Goal: Task Accomplishment & Management: Complete application form

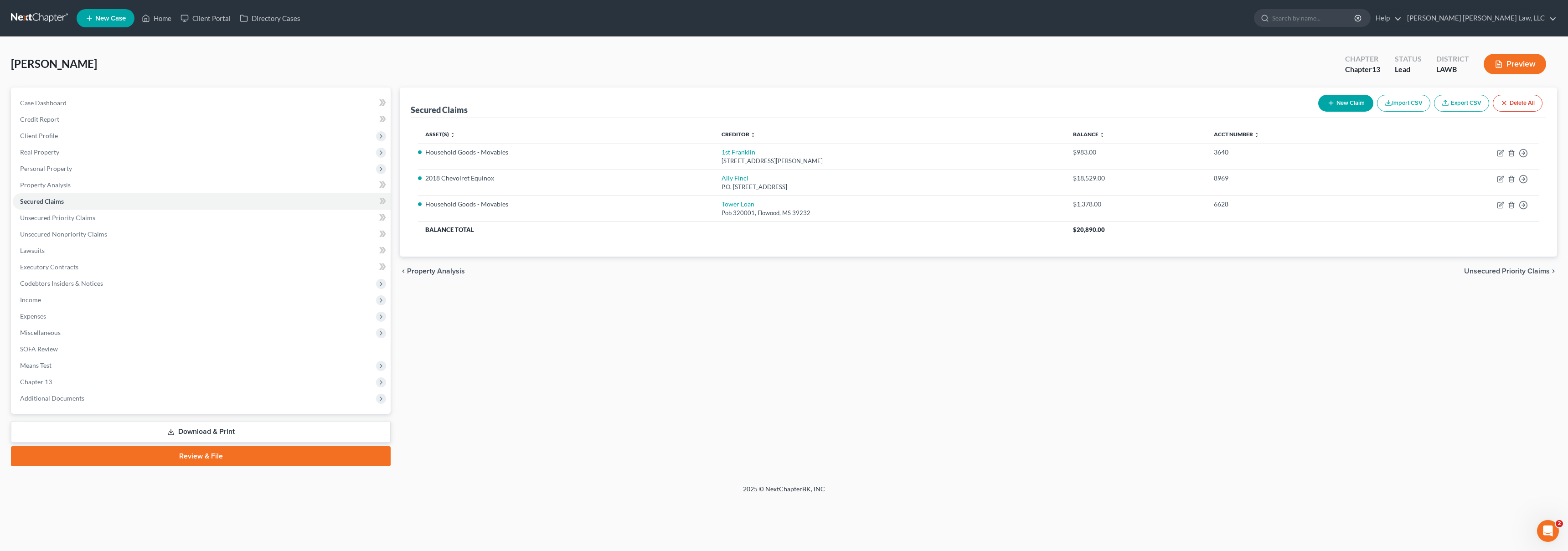
click at [26, 19] on link at bounding box center [40, 18] width 58 height 16
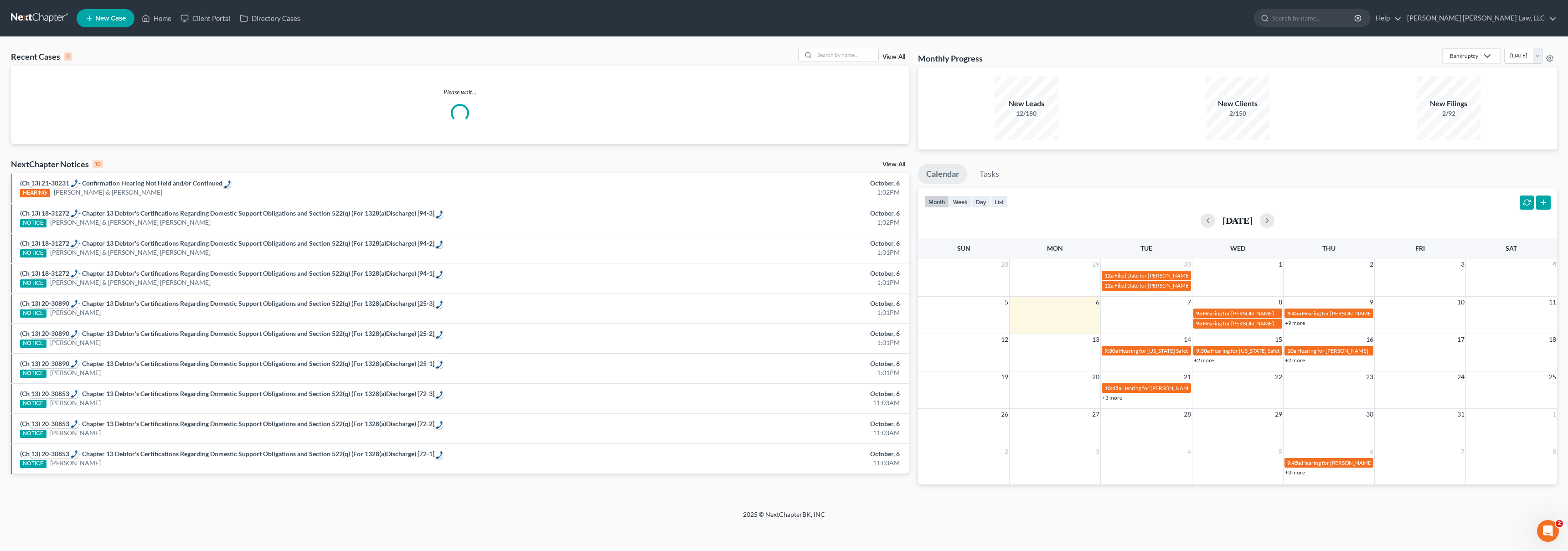
click at [119, 16] on span "New Case" at bounding box center [111, 18] width 30 height 7
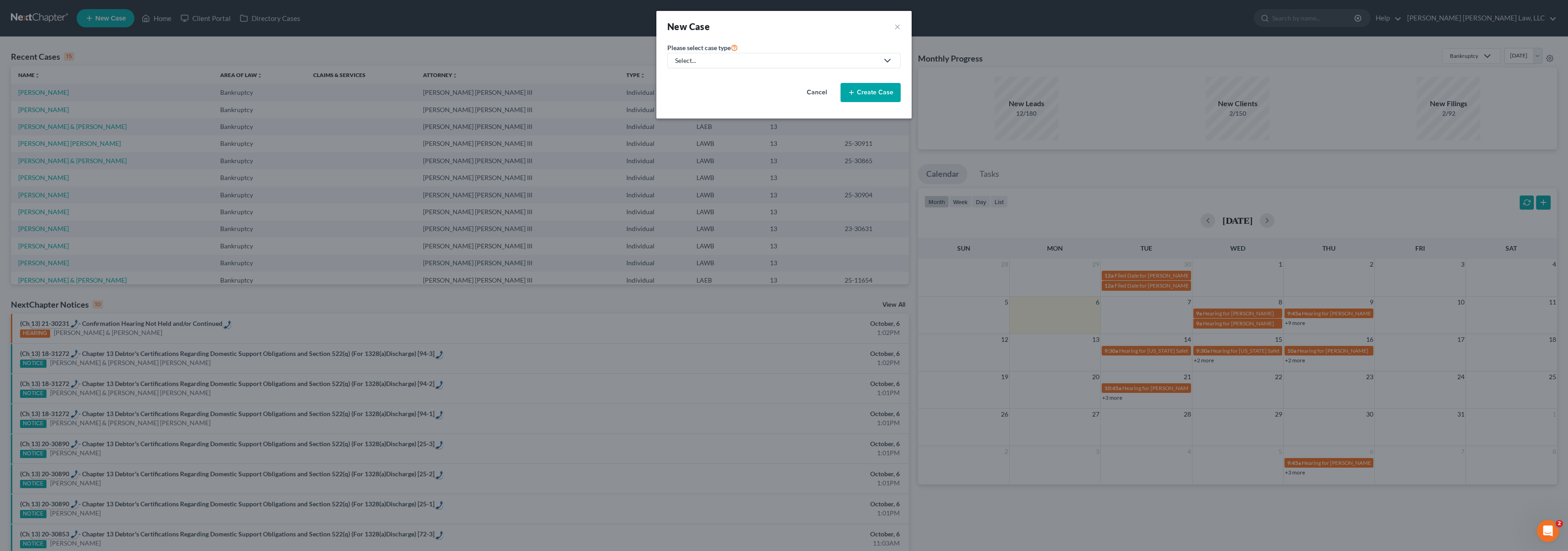
click at [733, 62] on div "Select..." at bounding box center [777, 60] width 203 height 9
click at [698, 79] on div "Bankruptcy" at bounding box center [716, 79] width 81 height 9
select select "36"
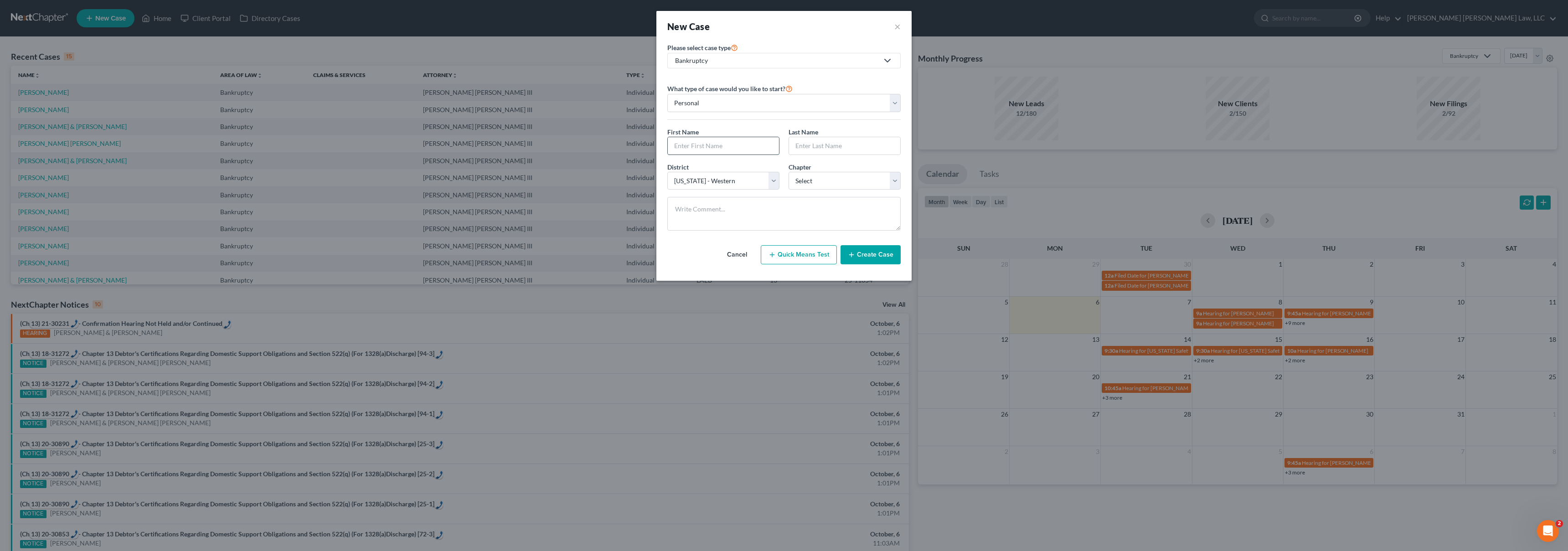
click at [694, 146] on input "text" at bounding box center [723, 146] width 111 height 17
type input "[PERSON_NAME]"
select select "3"
click at [878, 253] on button "Create Case" at bounding box center [870, 254] width 60 height 19
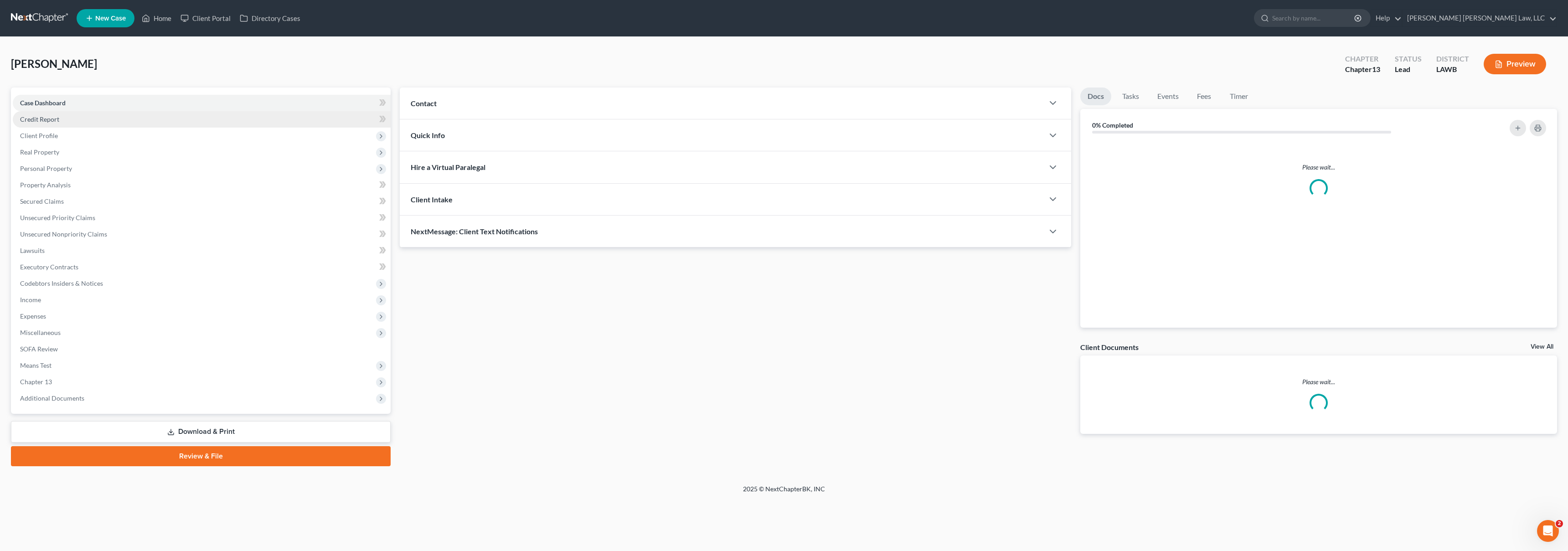
click at [59, 118] on link "Credit Report" at bounding box center [201, 119] width 378 height 16
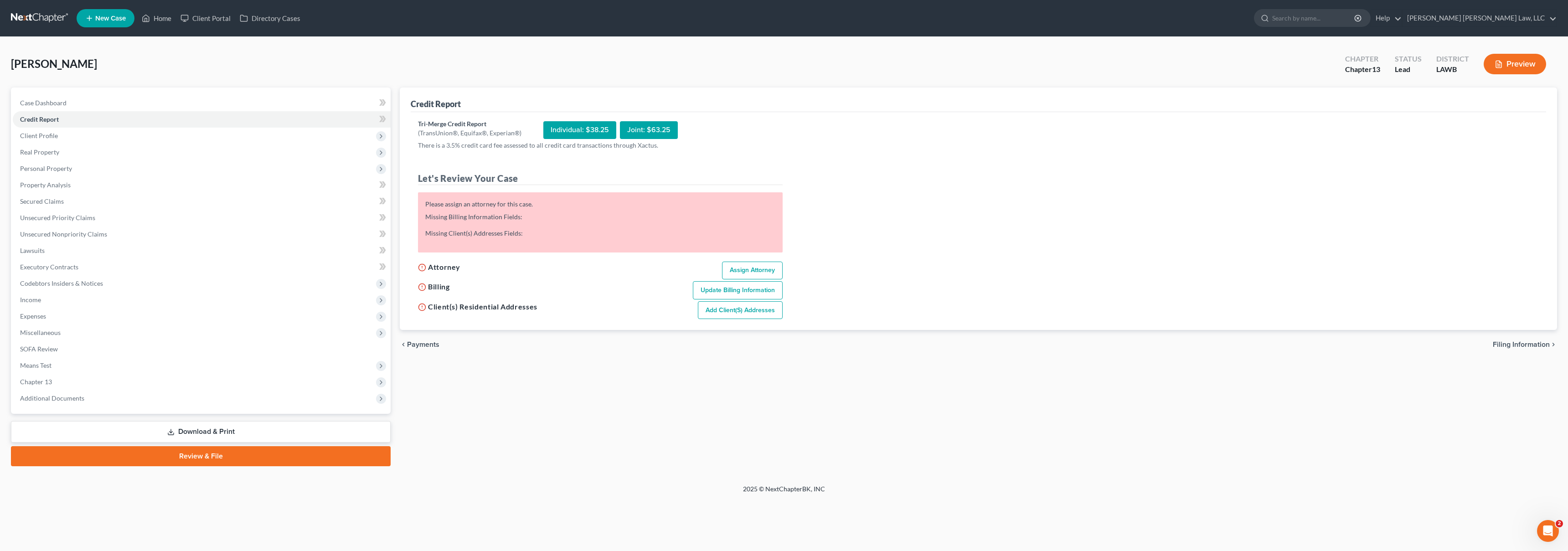
click at [736, 268] on link "Assign Attorney" at bounding box center [752, 271] width 61 height 18
click at [758, 261] on link "Assign Attorney" at bounding box center [752, 264] width 61 height 18
select select "1"
select select "0"
select select "3"
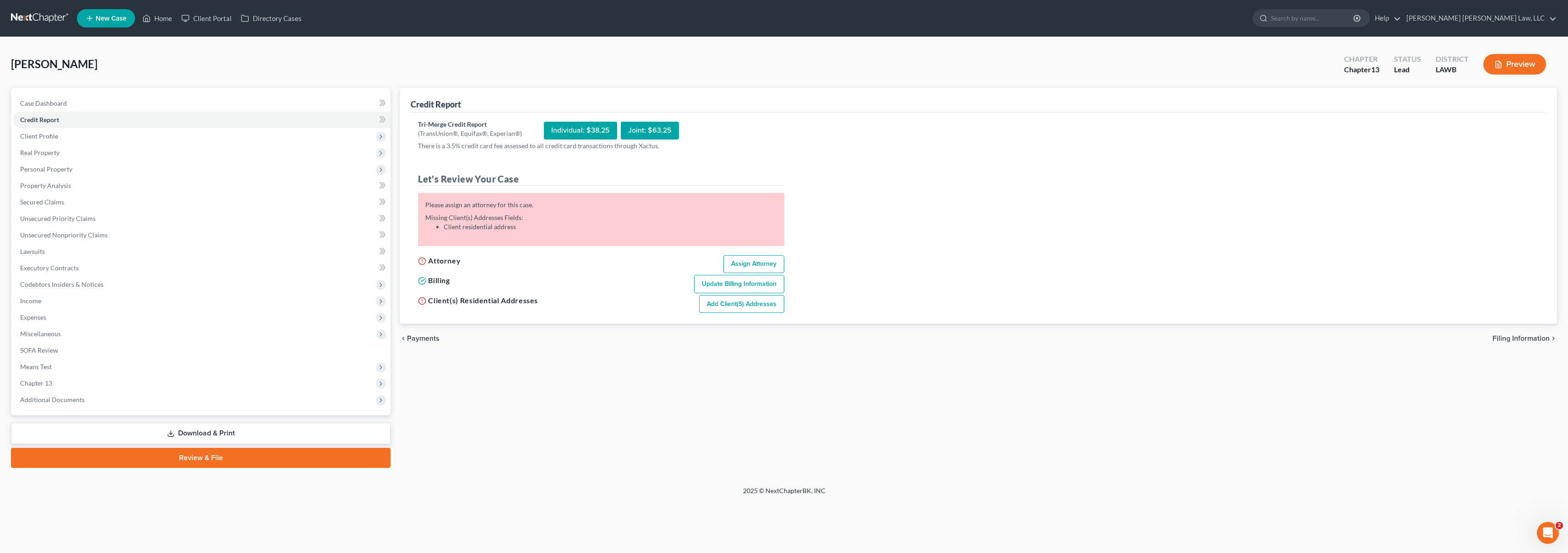
select select "36"
select select "19"
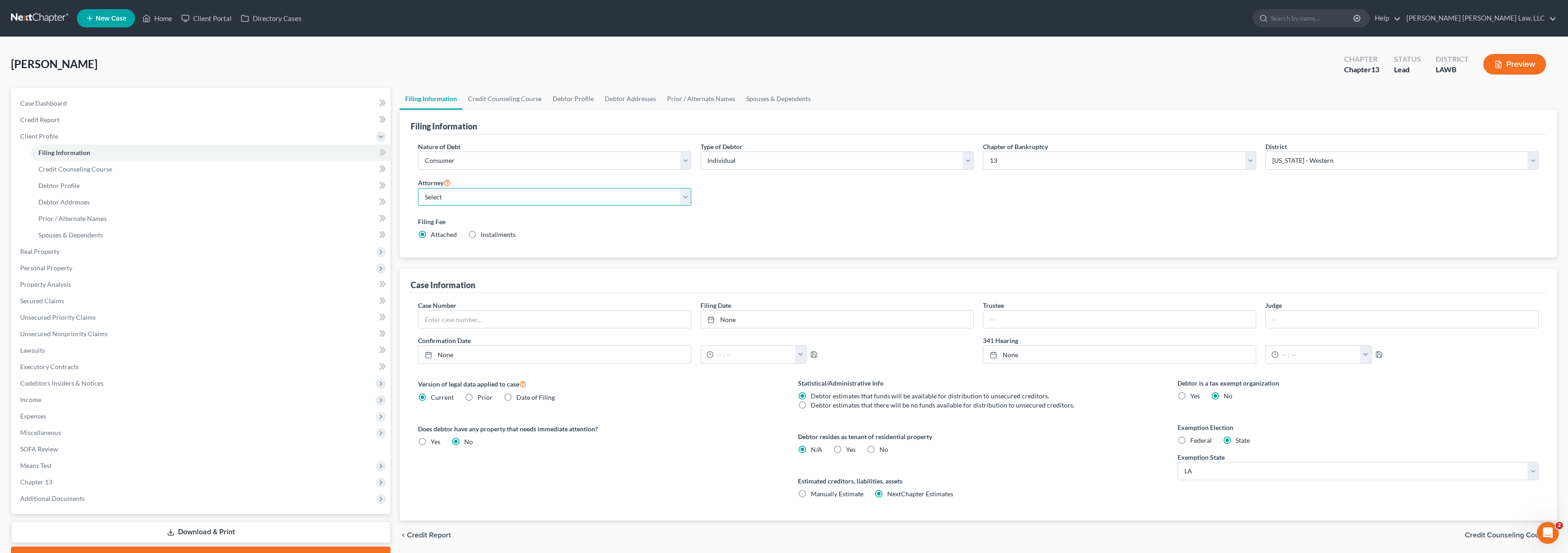
click at [493, 201] on select "Select [PERSON_NAME] [PERSON_NAME] III - LAWB [PERSON_NAME] [PERSON_NAME] III -…" at bounding box center [554, 197] width 273 height 18
select select "0"
click at [98, 116] on link "Credit Report" at bounding box center [202, 120] width 378 height 16
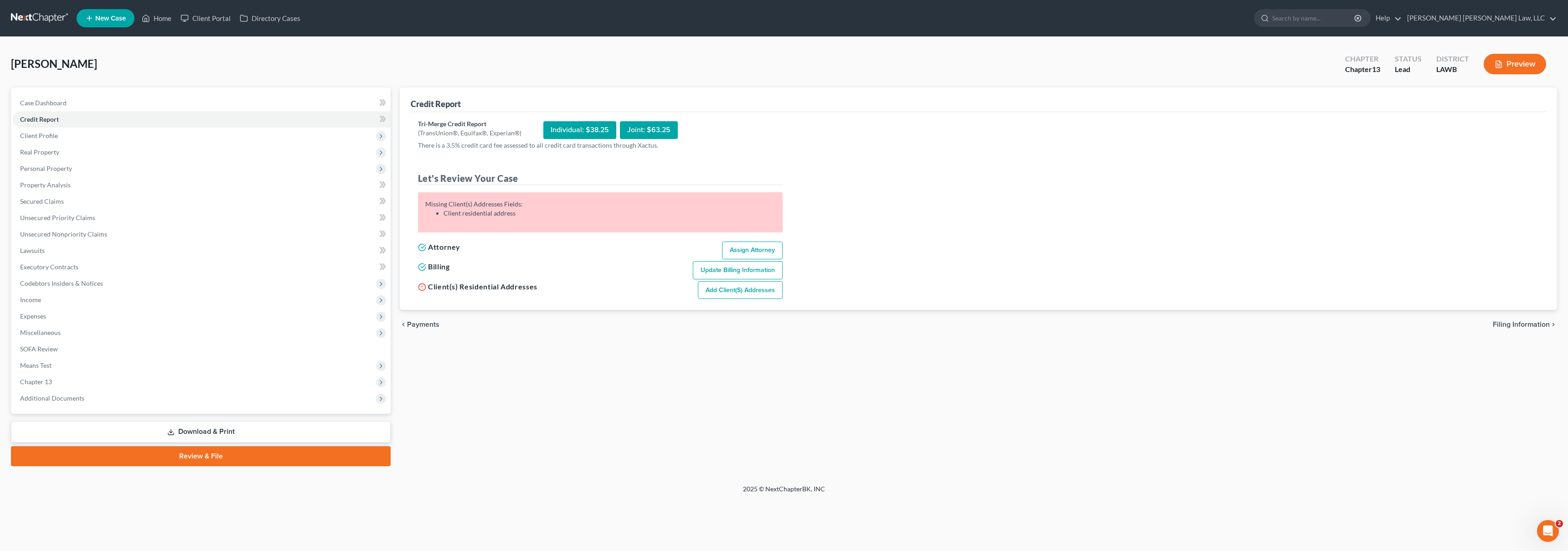
click at [746, 287] on link "Add Client(s) Addresses" at bounding box center [740, 290] width 85 height 18
select select "0"
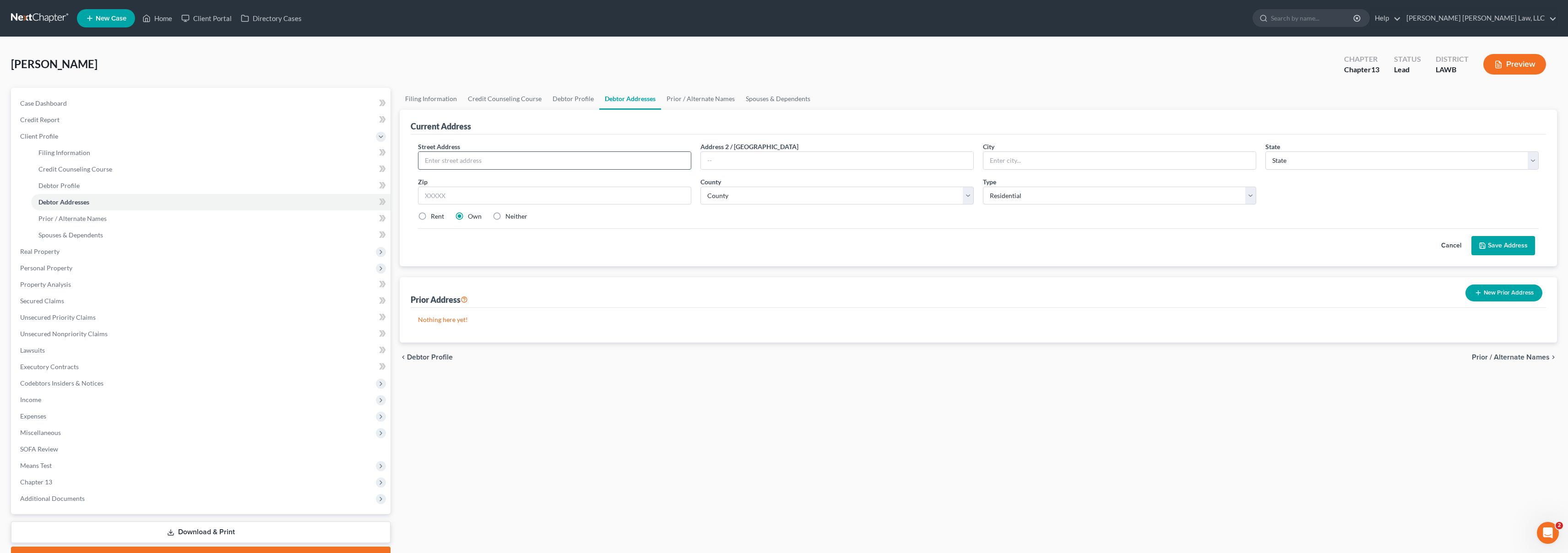
click at [513, 163] on input "text" at bounding box center [554, 161] width 273 height 17
type input "[STREET_ADDRESS][PERSON_NAME]"
type input "Downsville"
select select "19"
type input "71234"
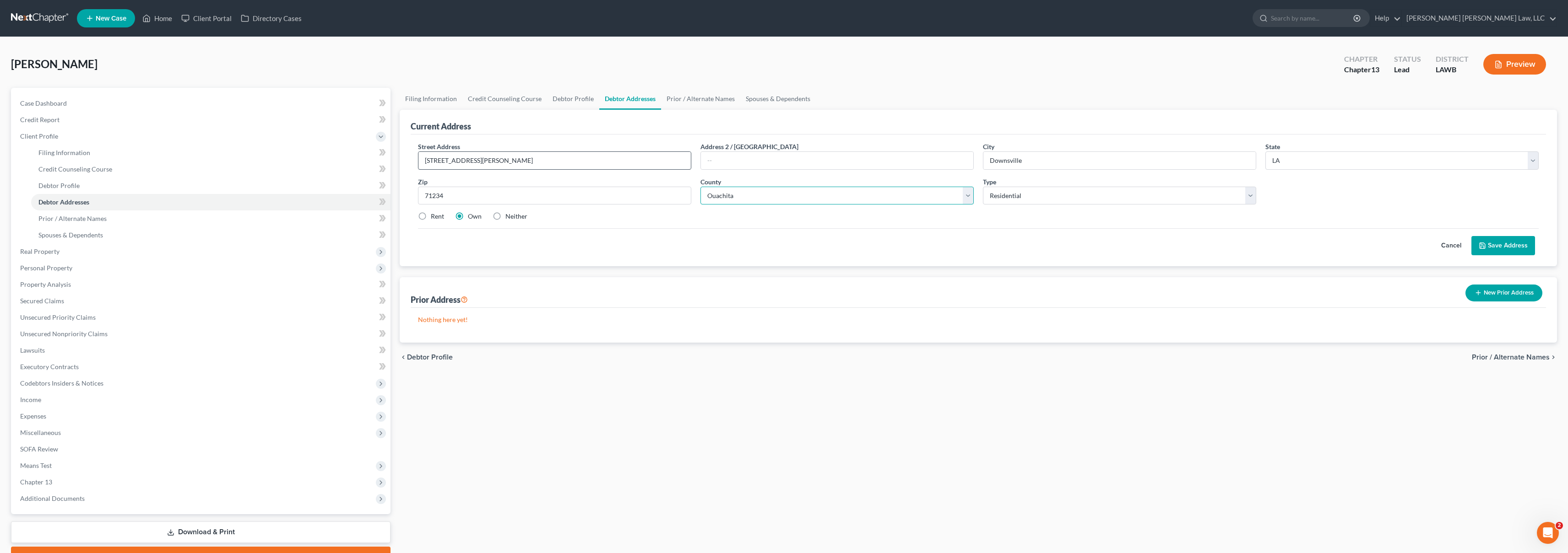
select select "55"
click at [1529, 244] on button "Save Address" at bounding box center [1503, 245] width 64 height 19
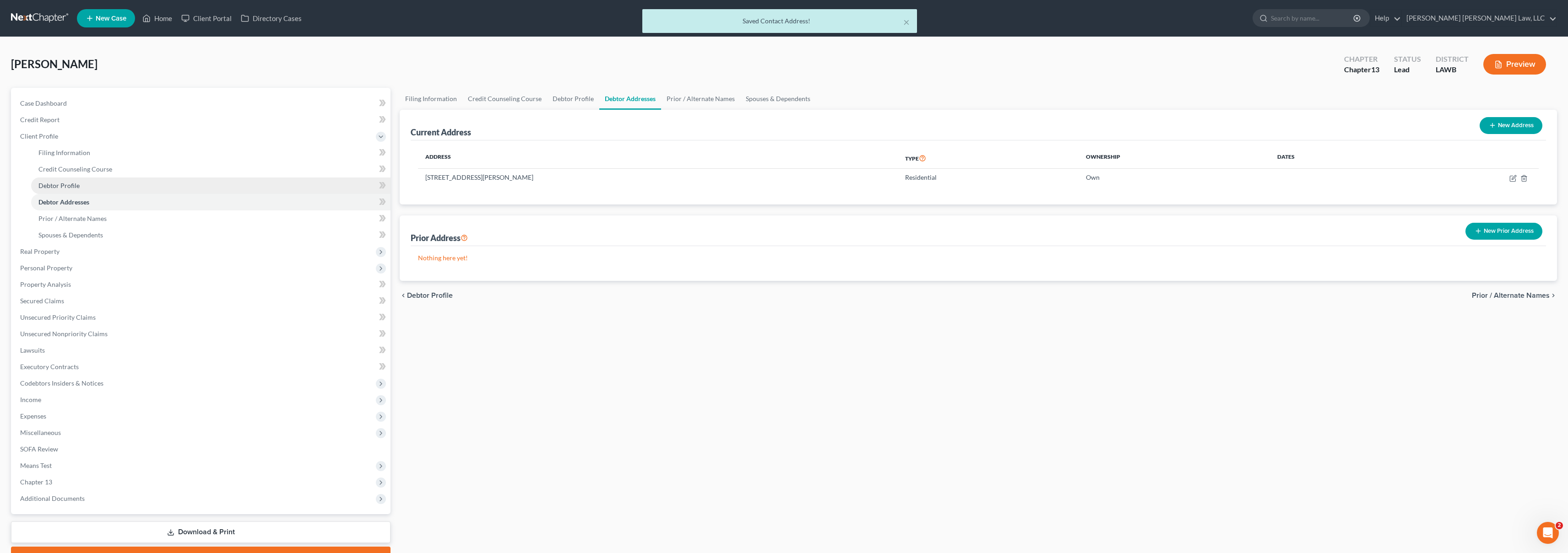
click at [54, 188] on span "Debtor Profile" at bounding box center [59, 185] width 41 height 8
select select "0"
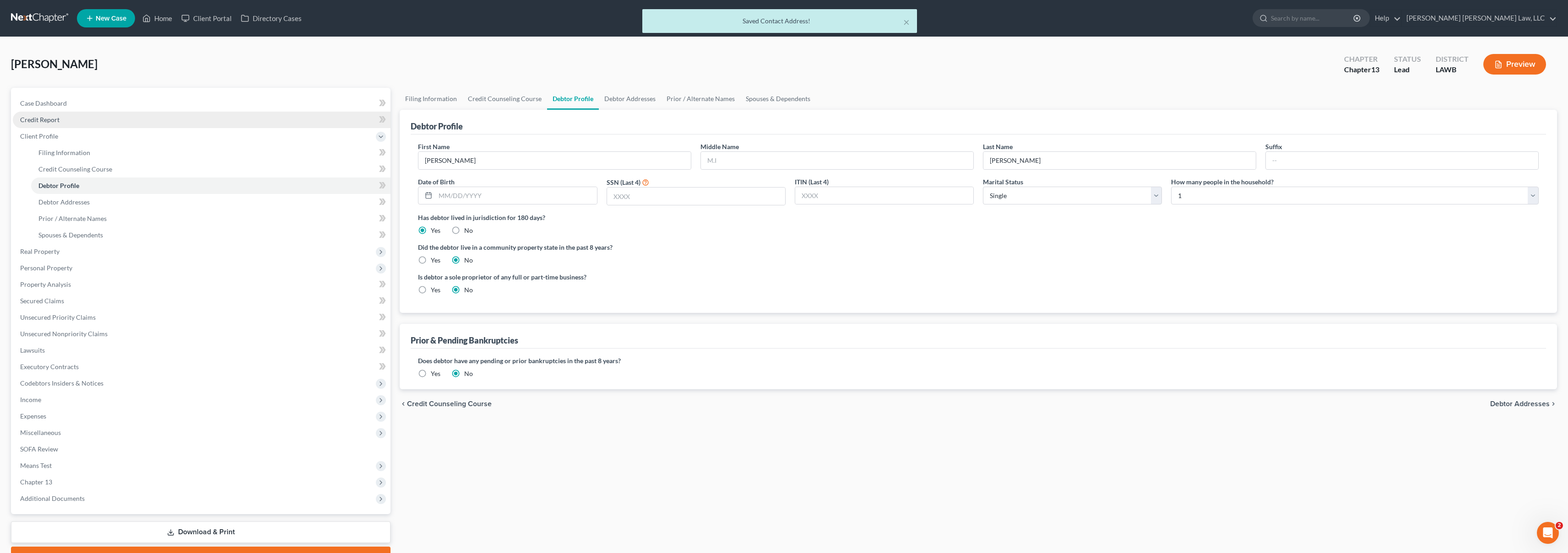
click at [32, 117] on span "Credit Report" at bounding box center [40, 119] width 39 height 8
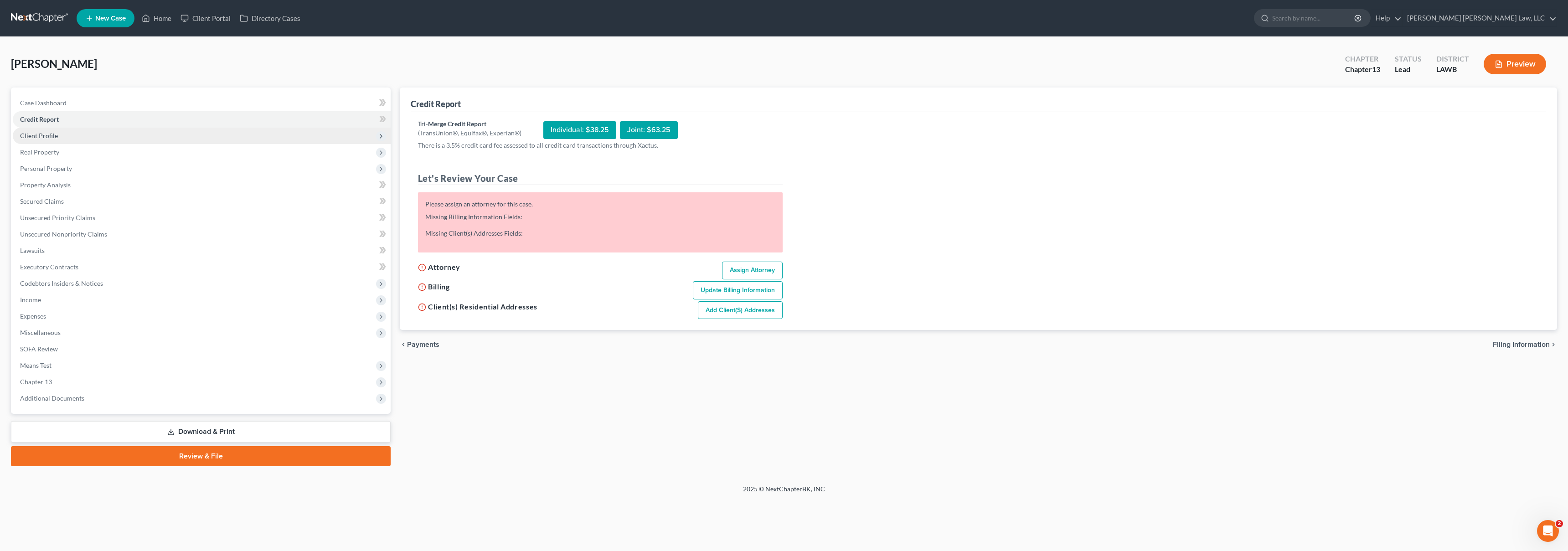
click at [101, 137] on span "Client Profile" at bounding box center [201, 136] width 378 height 16
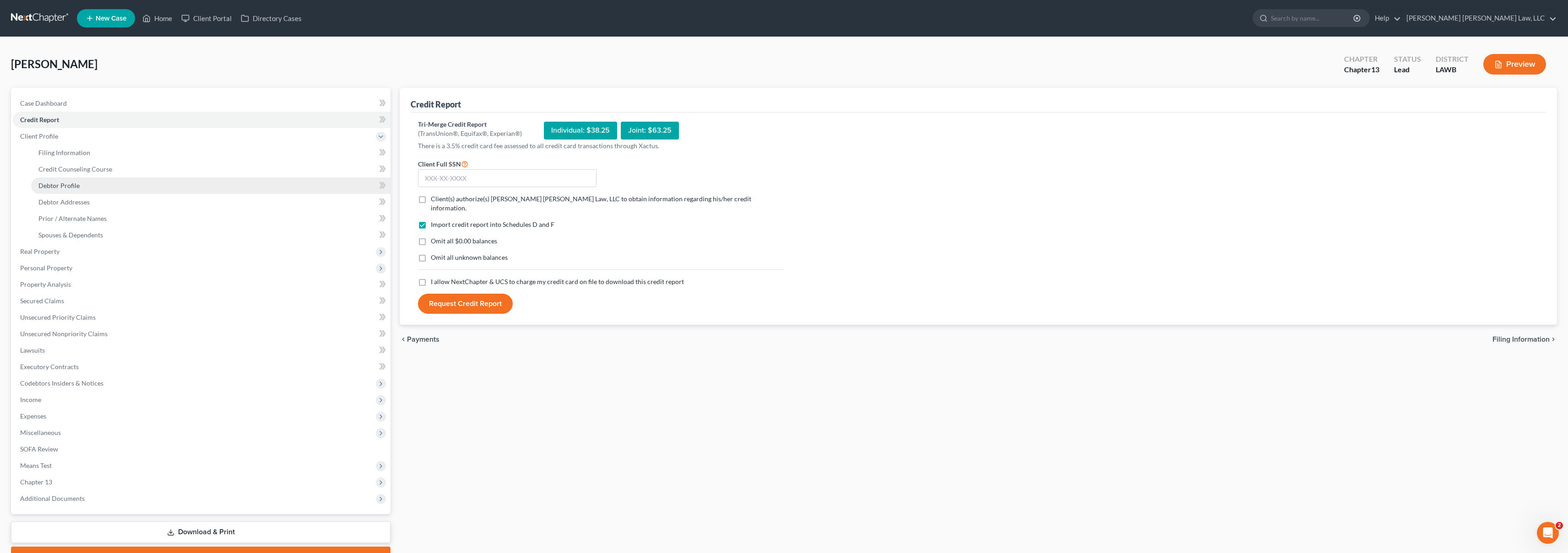
click at [98, 186] on link "Debtor Profile" at bounding box center [211, 186] width 359 height 16
select select "0"
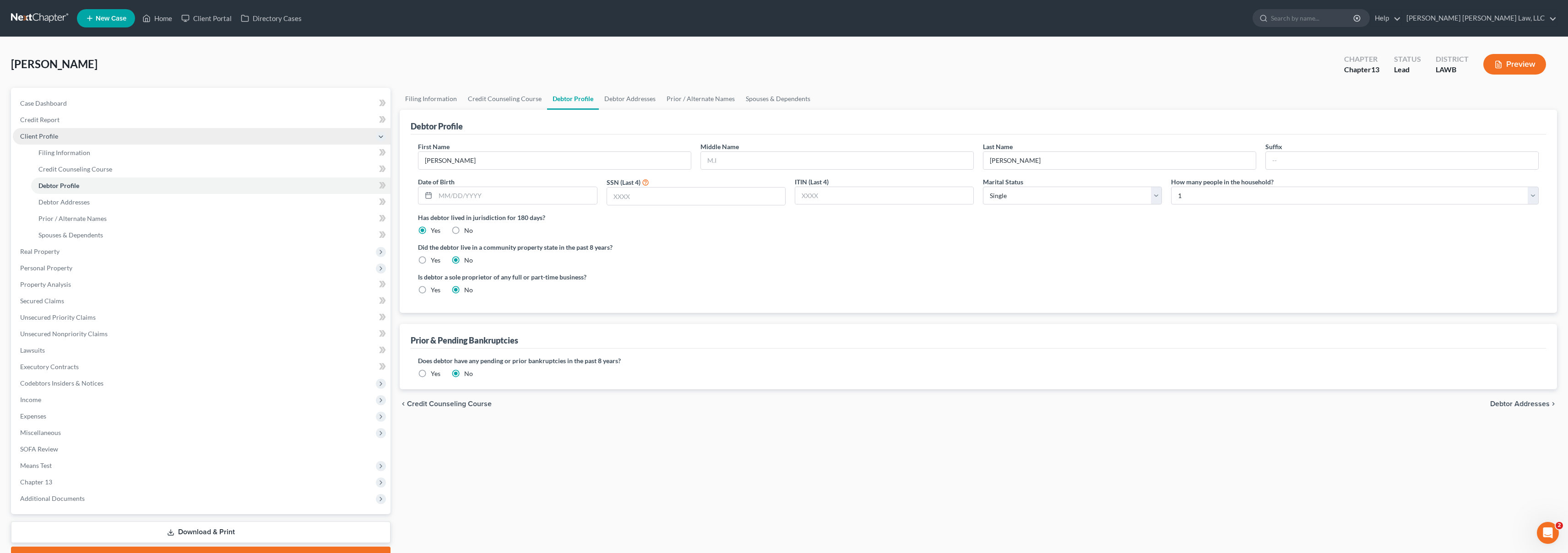
click at [70, 134] on span "Client Profile" at bounding box center [202, 136] width 378 height 16
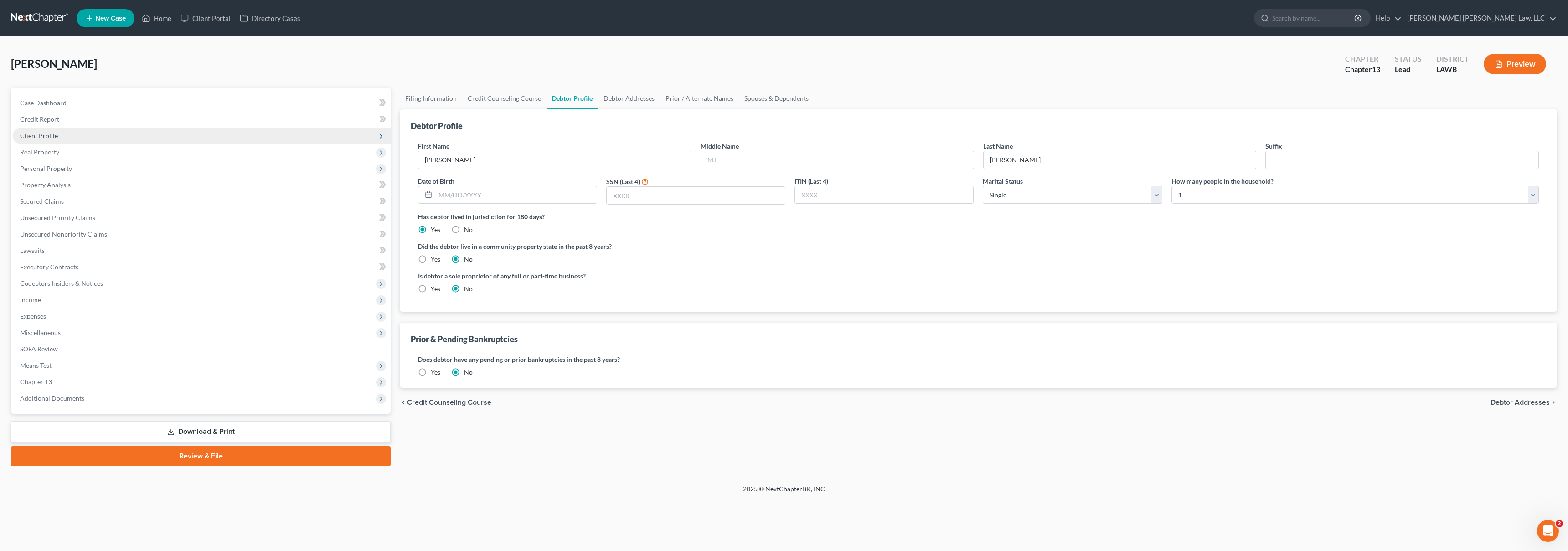
click at [105, 139] on span "Client Profile" at bounding box center [201, 136] width 378 height 16
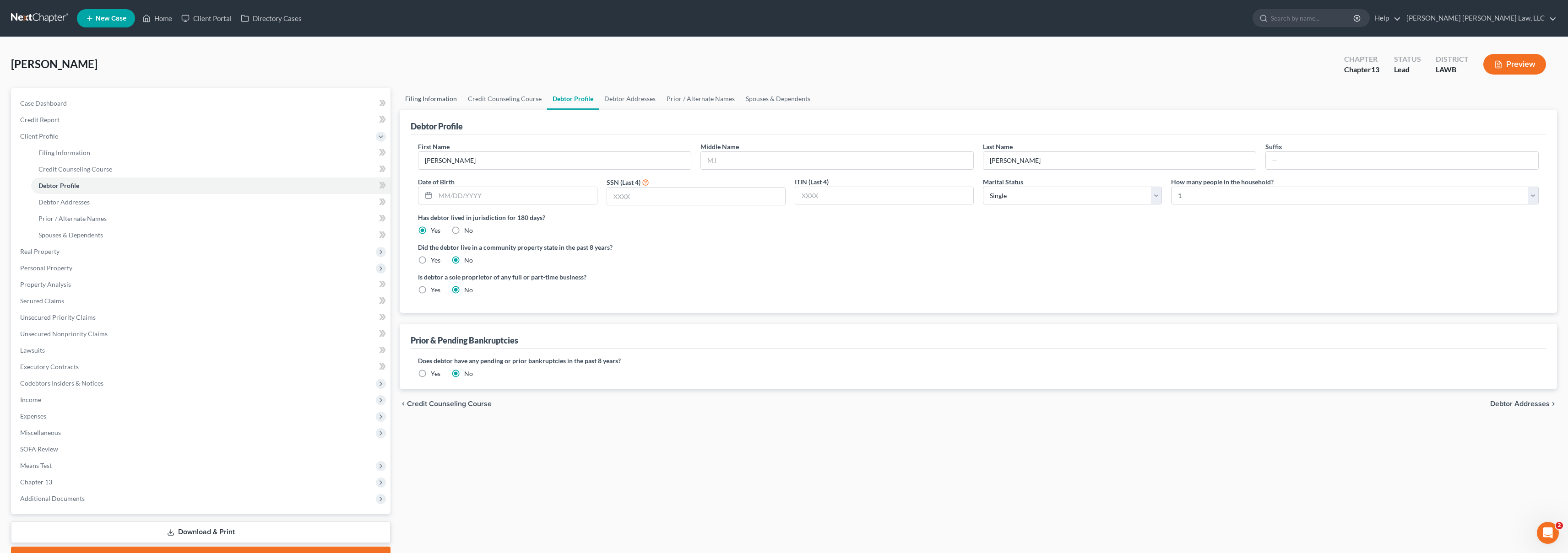
click at [418, 96] on link "Filing Information" at bounding box center [431, 99] width 63 height 22
select select "1"
select select "0"
select select "3"
select select "36"
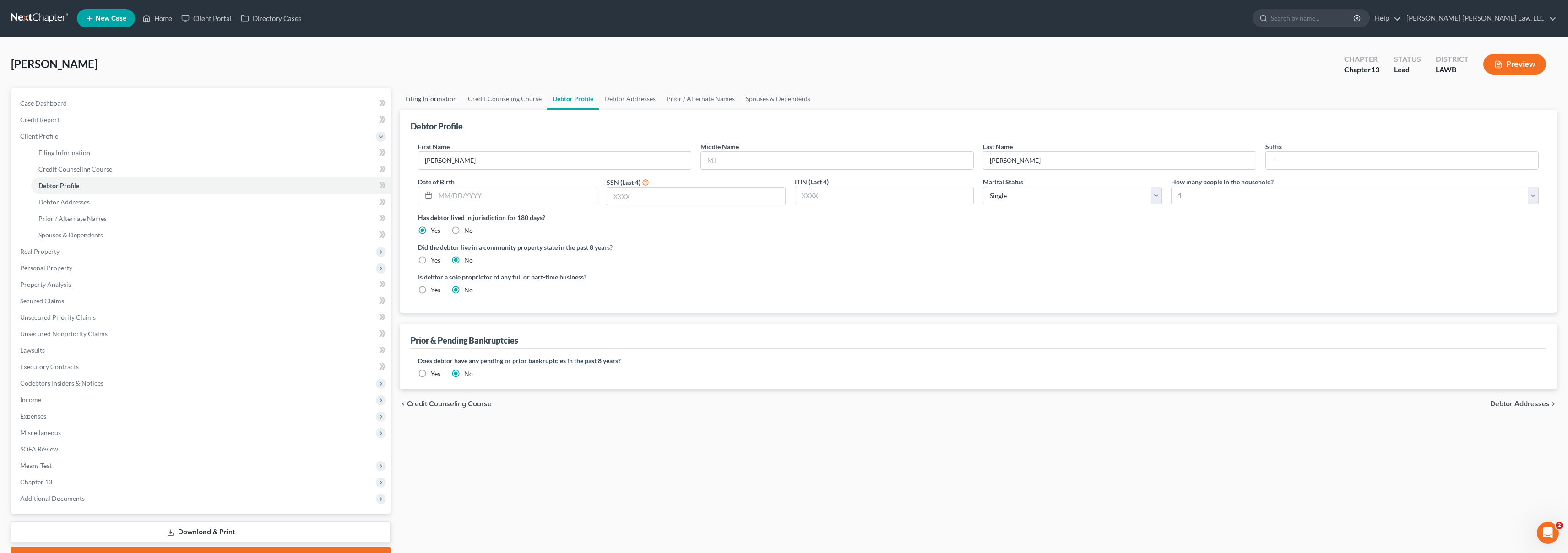
select select "0"
select select "19"
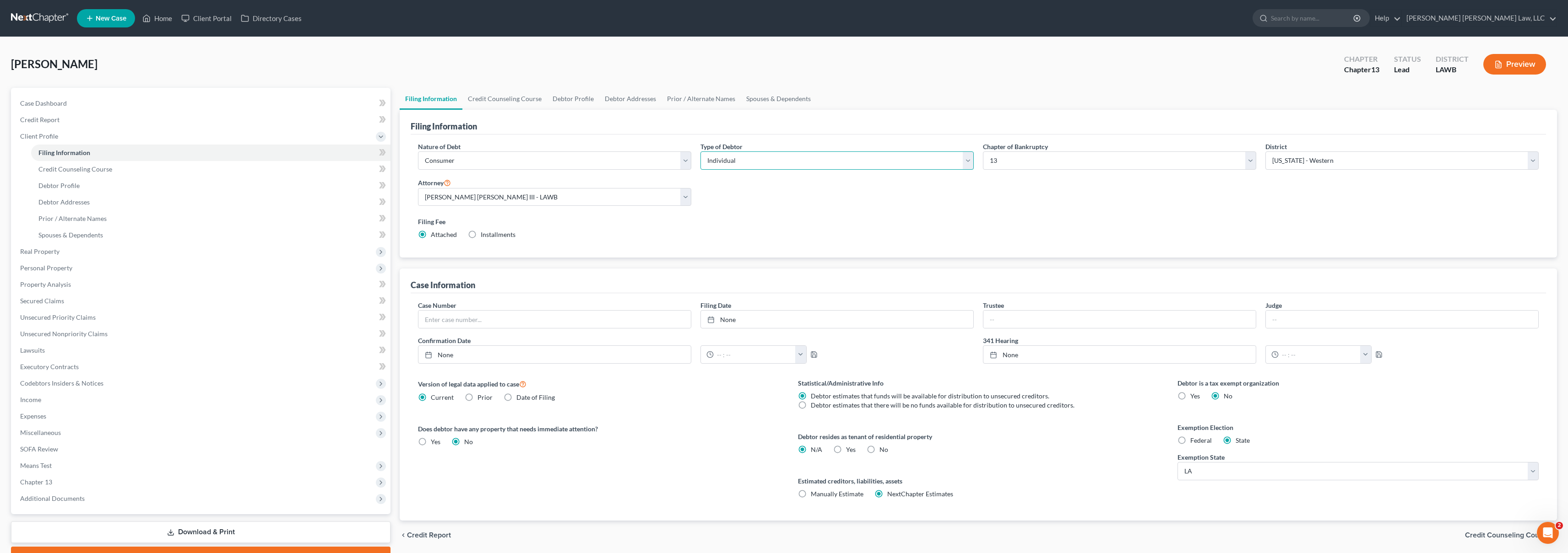
click at [722, 159] on select "Select Individual Joint" at bounding box center [837, 161] width 273 height 18
select select "1"
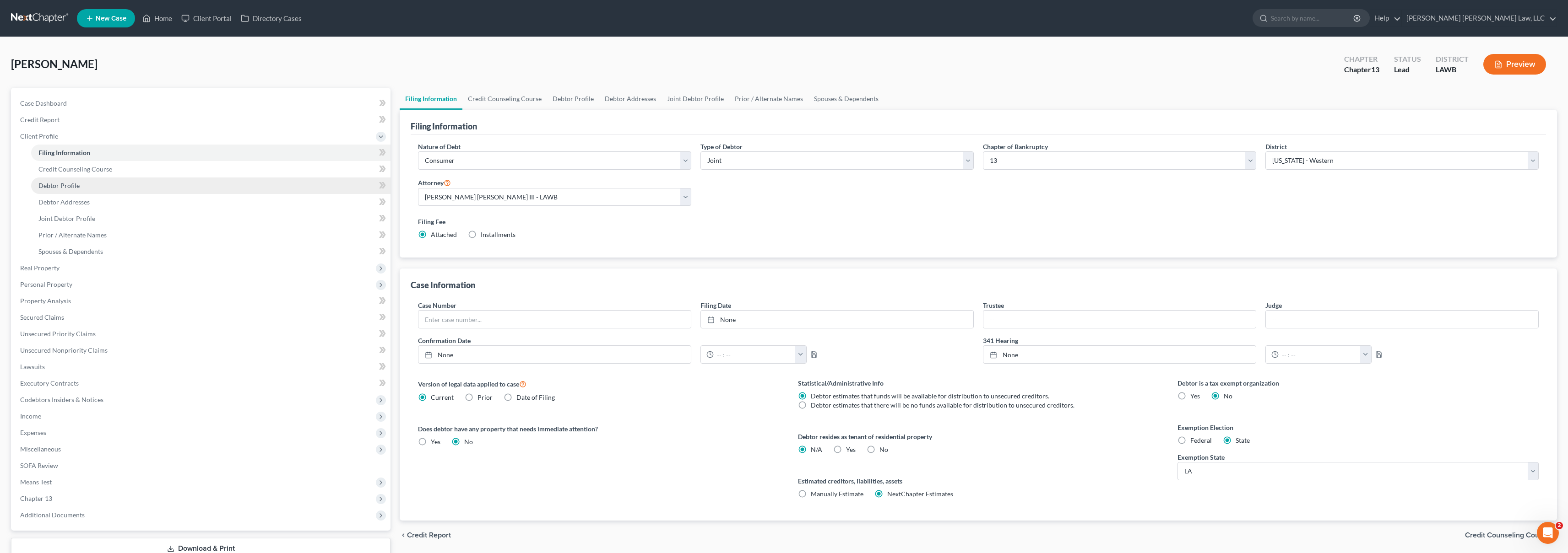
click at [101, 189] on link "Debtor Profile" at bounding box center [211, 186] width 359 height 16
select select "1"
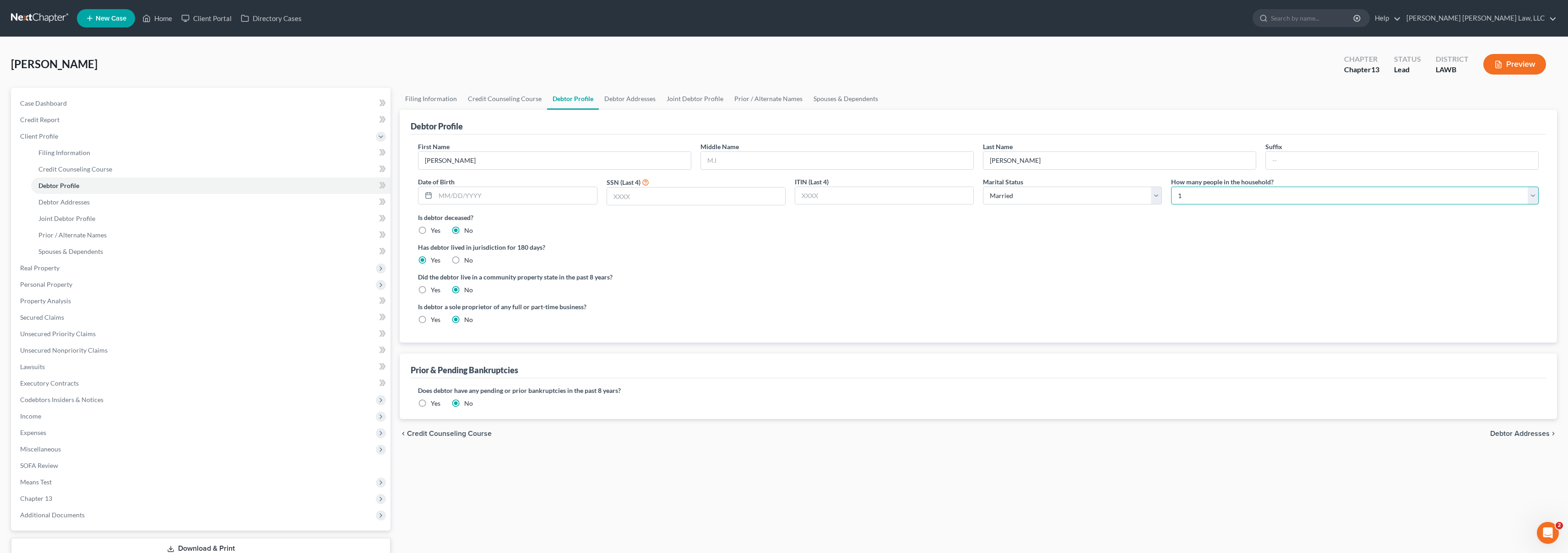
click at [1287, 191] on select "Select 1 2 3 4 5 6 7 8 9 10 11 12 13 14 15 16 17 18 19 20" at bounding box center [1355, 196] width 367 height 18
select select "1"
click at [79, 216] on span "Joint Debtor Profile" at bounding box center [67, 218] width 57 height 8
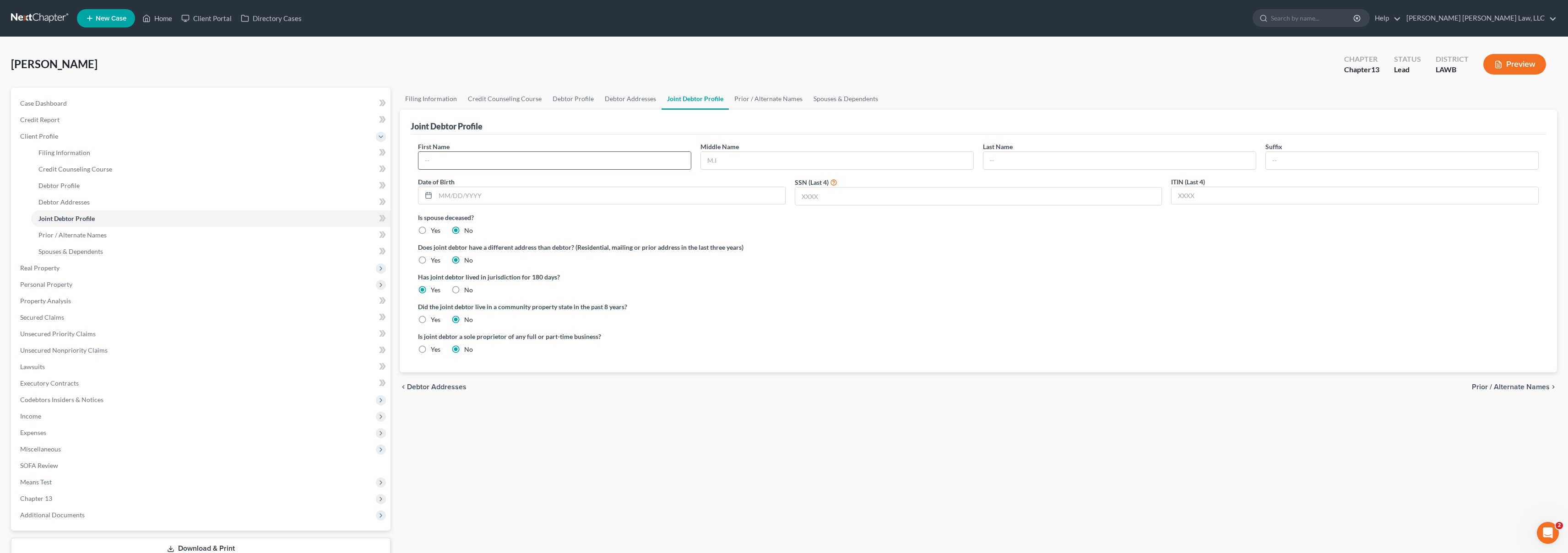
click at [584, 164] on input "text" at bounding box center [554, 161] width 273 height 17
type input "[PERSON_NAME]"
type input "[DATE]"
type input "5117"
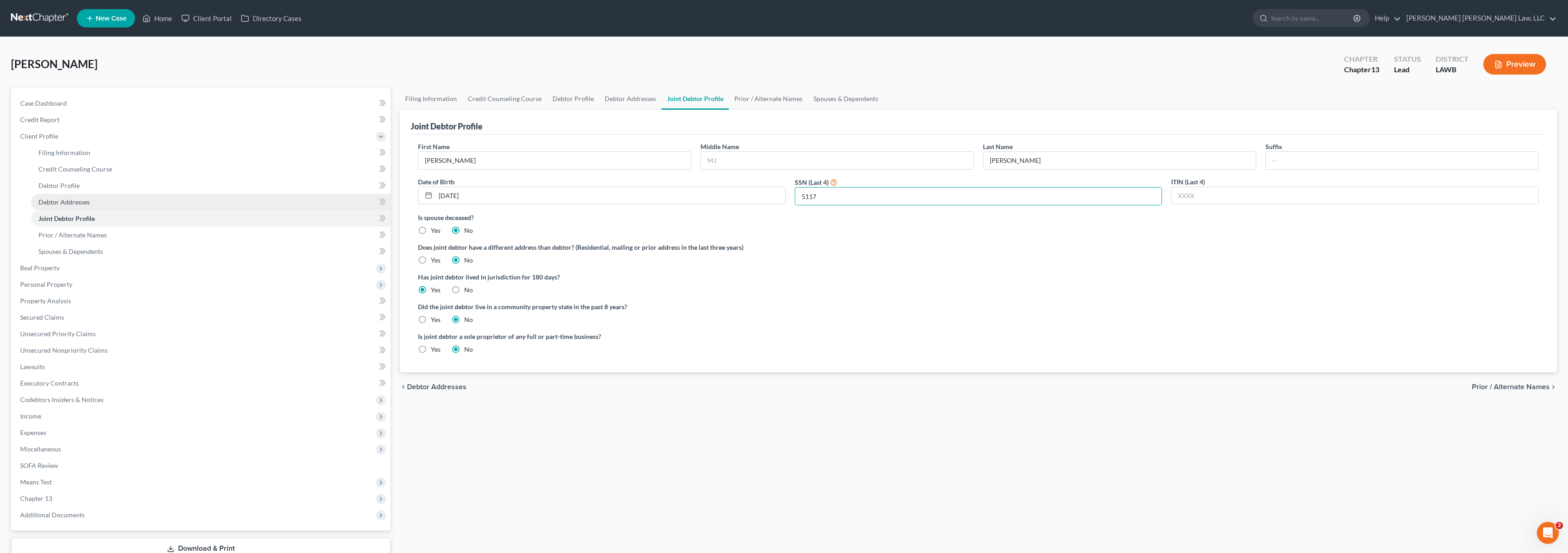
click at [142, 203] on link "Debtor Addresses" at bounding box center [211, 202] width 359 height 16
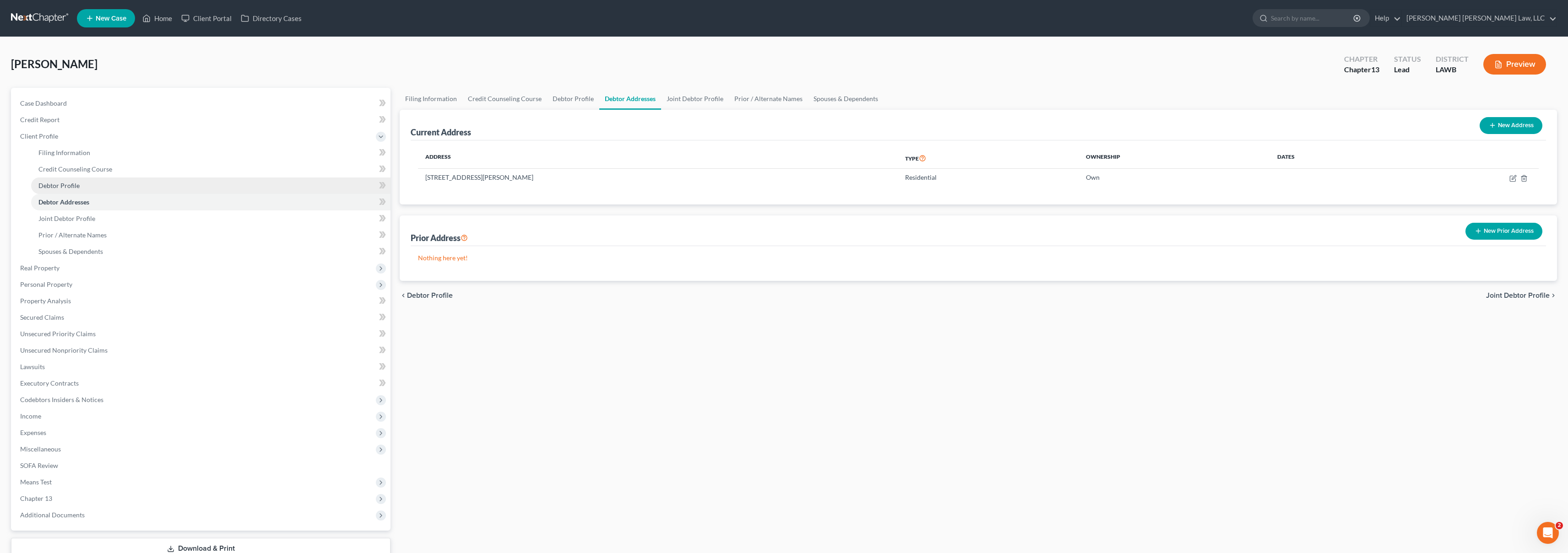
click at [153, 189] on link "Debtor Profile" at bounding box center [211, 186] width 359 height 16
select select "1"
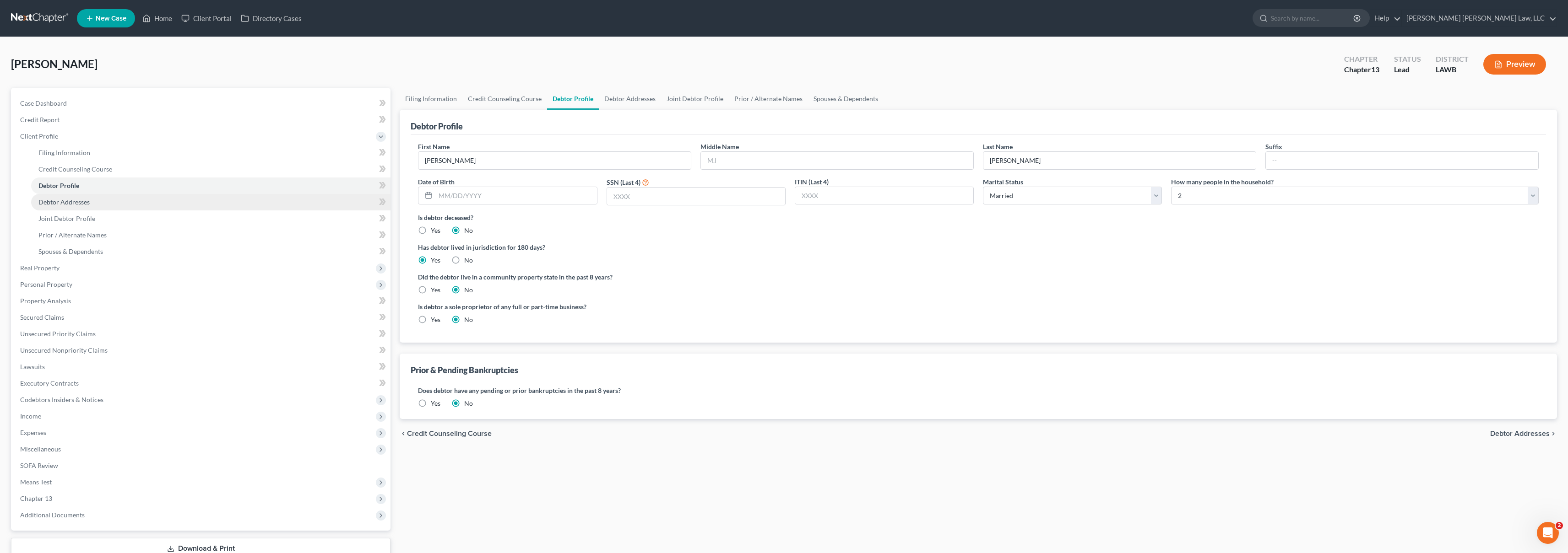
click at [149, 197] on link "Debtor Addresses" at bounding box center [211, 202] width 359 height 16
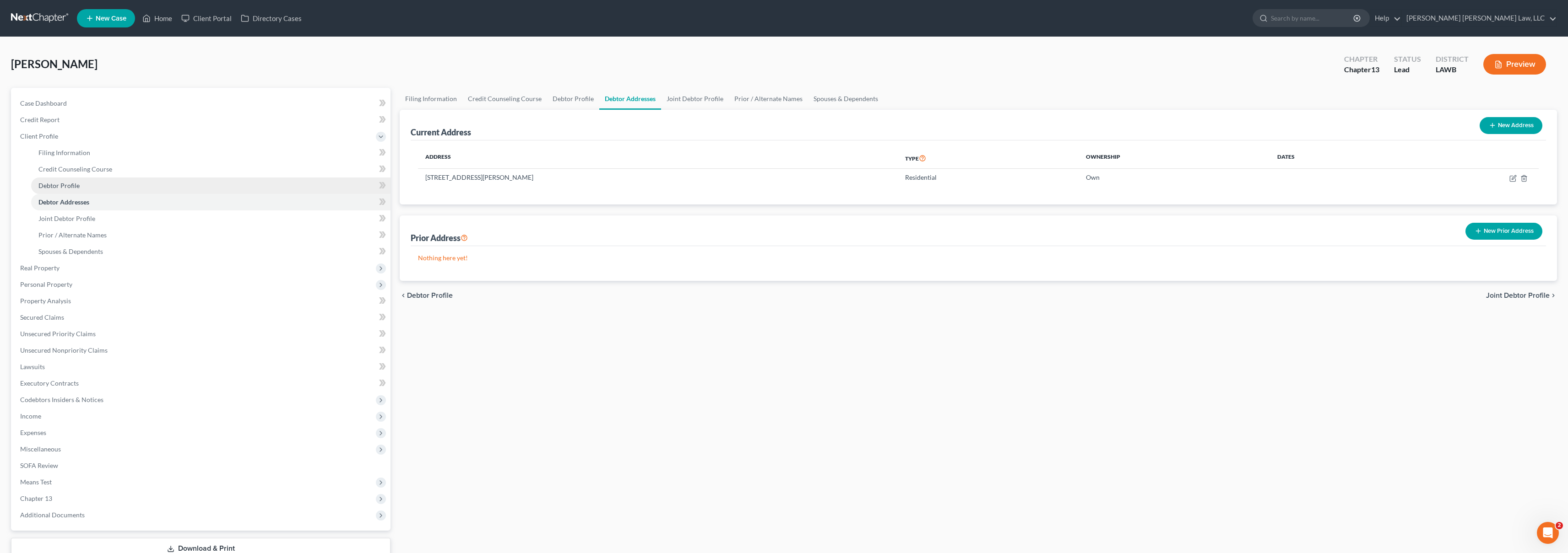
click at [158, 185] on link "Debtor Profile" at bounding box center [211, 186] width 359 height 16
select select "1"
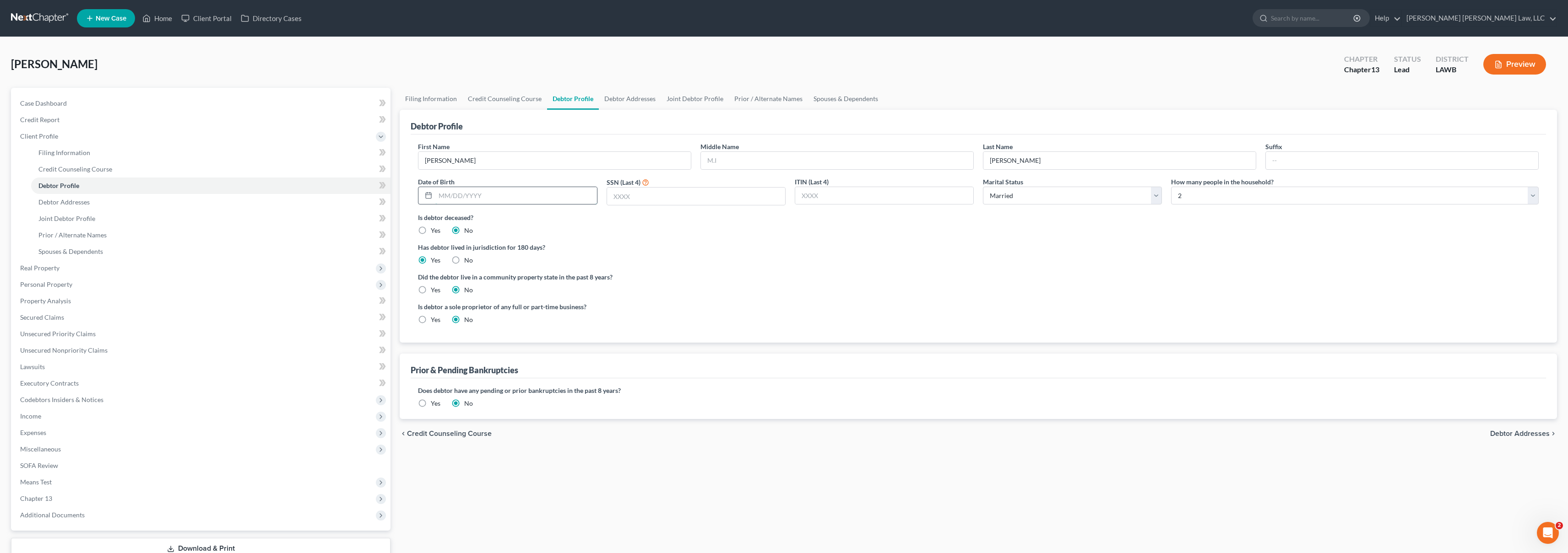
click at [458, 194] on input "text" at bounding box center [516, 196] width 161 height 17
type input "[DATE]"
click at [642, 199] on input "text" at bounding box center [696, 196] width 178 height 17
type input "4803"
click at [725, 157] on input "text" at bounding box center [837, 161] width 273 height 17
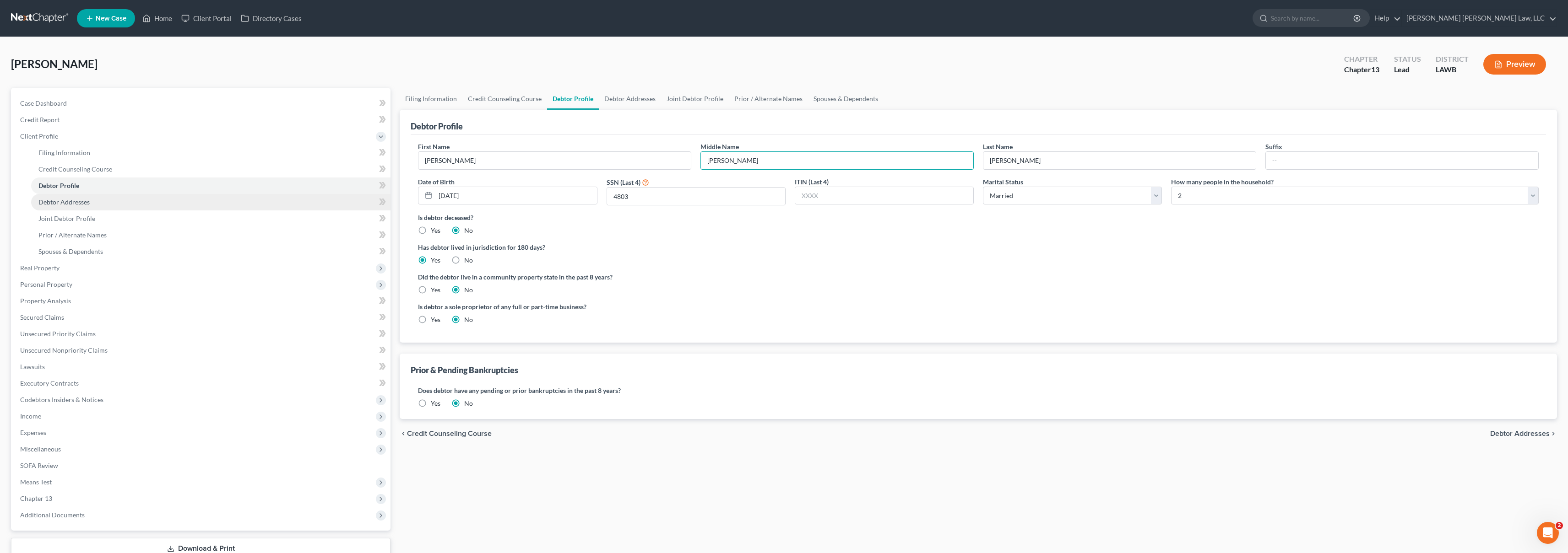
type input "[PERSON_NAME]"
click at [70, 202] on span "Debtor Addresses" at bounding box center [64, 202] width 51 height 8
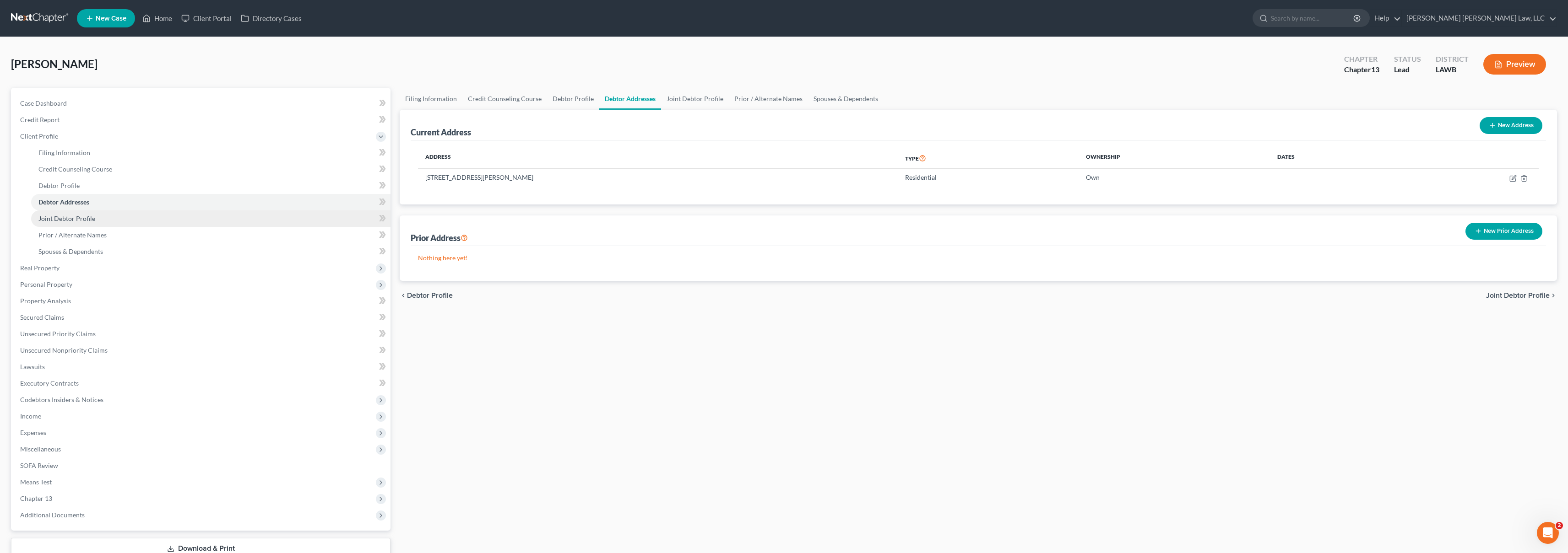
click at [263, 218] on link "Joint Debtor Profile" at bounding box center [211, 218] width 359 height 16
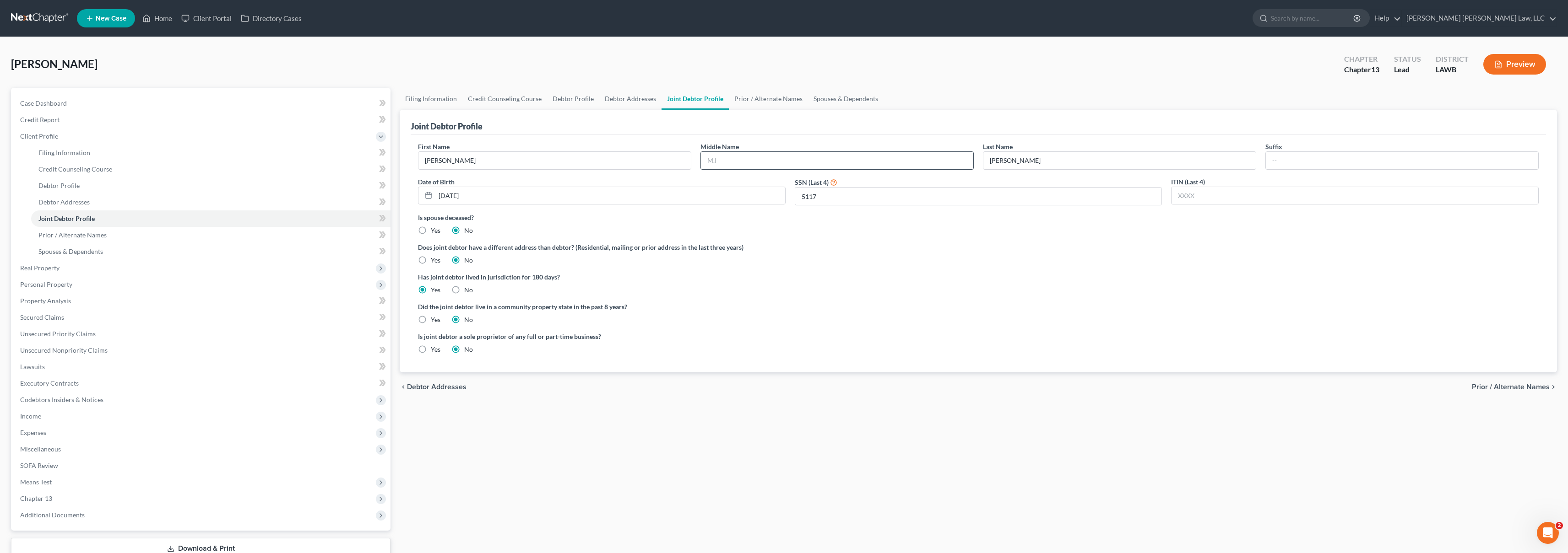
click at [732, 161] on input "text" at bounding box center [837, 161] width 273 height 17
type input "[PERSON_NAME]"
click at [32, 123] on link "Credit Report" at bounding box center [202, 120] width 378 height 16
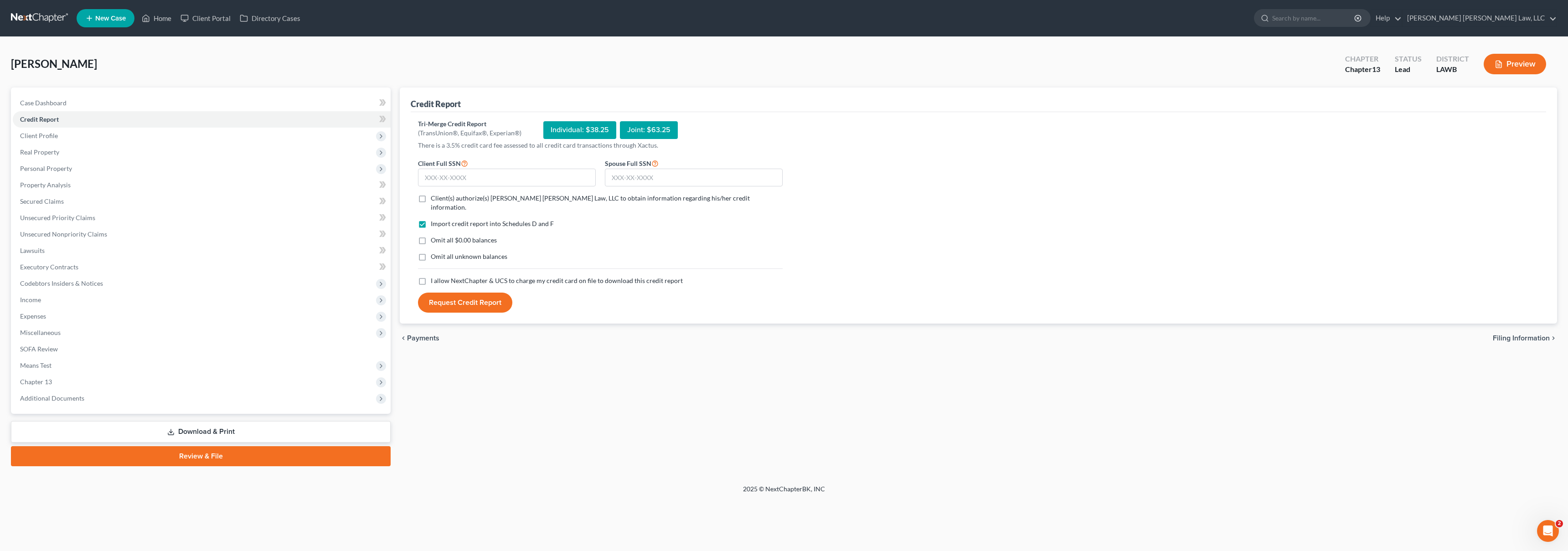
click at [431, 276] on label "I allow NextChapter & UCS to charge my credit card on file to download this cre…" at bounding box center [557, 281] width 252 height 9
click at [435, 276] on input "I allow NextChapter & UCS to charge my credit card on file to download this cre…" at bounding box center [438, 279] width 6 height 6
checkbox input "true"
drag, startPoint x: 422, startPoint y: 248, endPoint x: 421, endPoint y: 230, distance: 18.0
click at [431, 252] on label "Omit all unknown balances" at bounding box center [469, 256] width 77 height 9
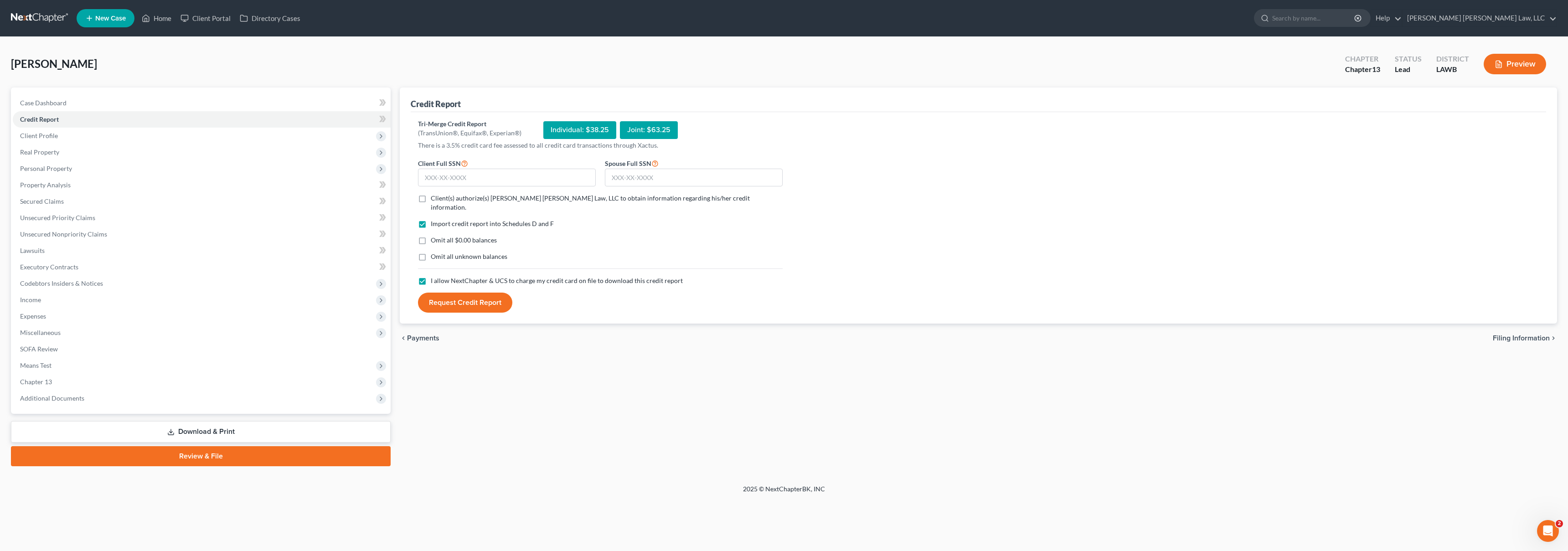
click at [435, 252] on input "Omit all unknown balances" at bounding box center [438, 255] width 6 height 6
checkbox input "true"
click at [431, 236] on label "Omit all $0.00 balances" at bounding box center [464, 240] width 66 height 9
click at [435, 236] on input "Omit all $0.00 balances" at bounding box center [438, 239] width 6 height 6
checkbox input "true"
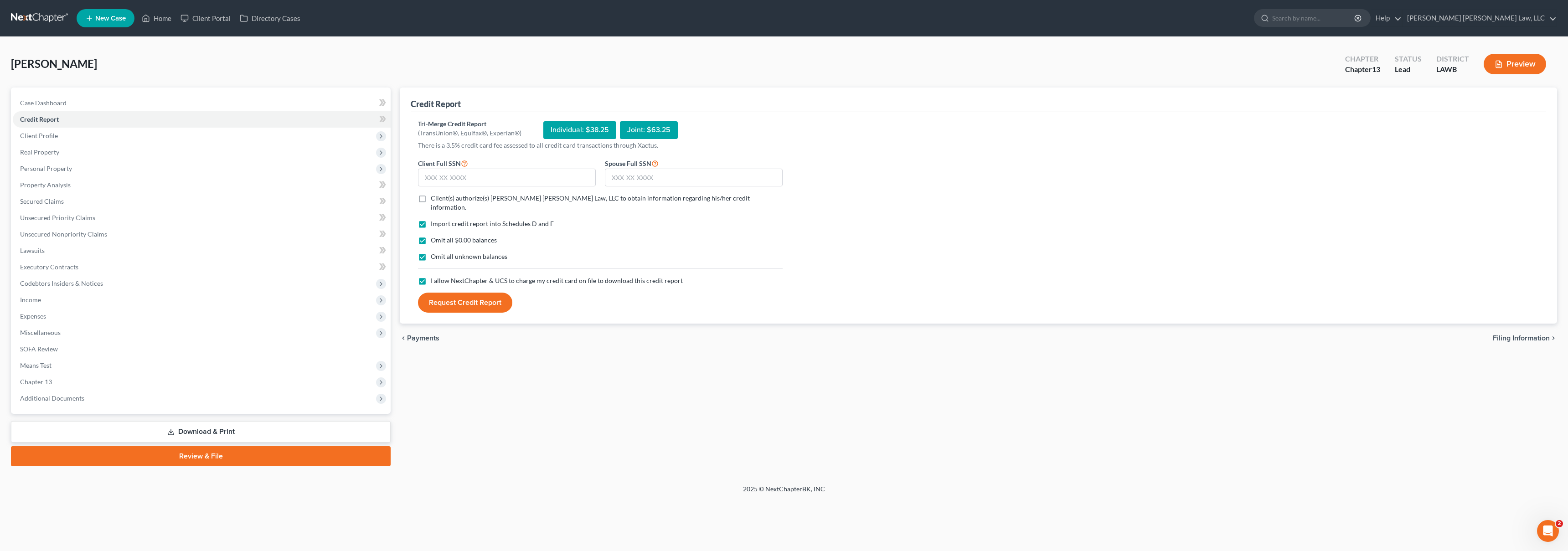
click at [431, 199] on label "Client(s) authorize(s) [PERSON_NAME] [PERSON_NAME] Law, LLC to obtain informati…" at bounding box center [607, 203] width 352 height 18
click at [435, 199] on input "Client(s) authorize(s) [PERSON_NAME] [PERSON_NAME] Law, LLC to obtain informati…" at bounding box center [438, 197] width 6 height 6
checkbox input "true"
click at [442, 183] on input "text" at bounding box center [507, 178] width 178 height 18
type input "435-43-4803"
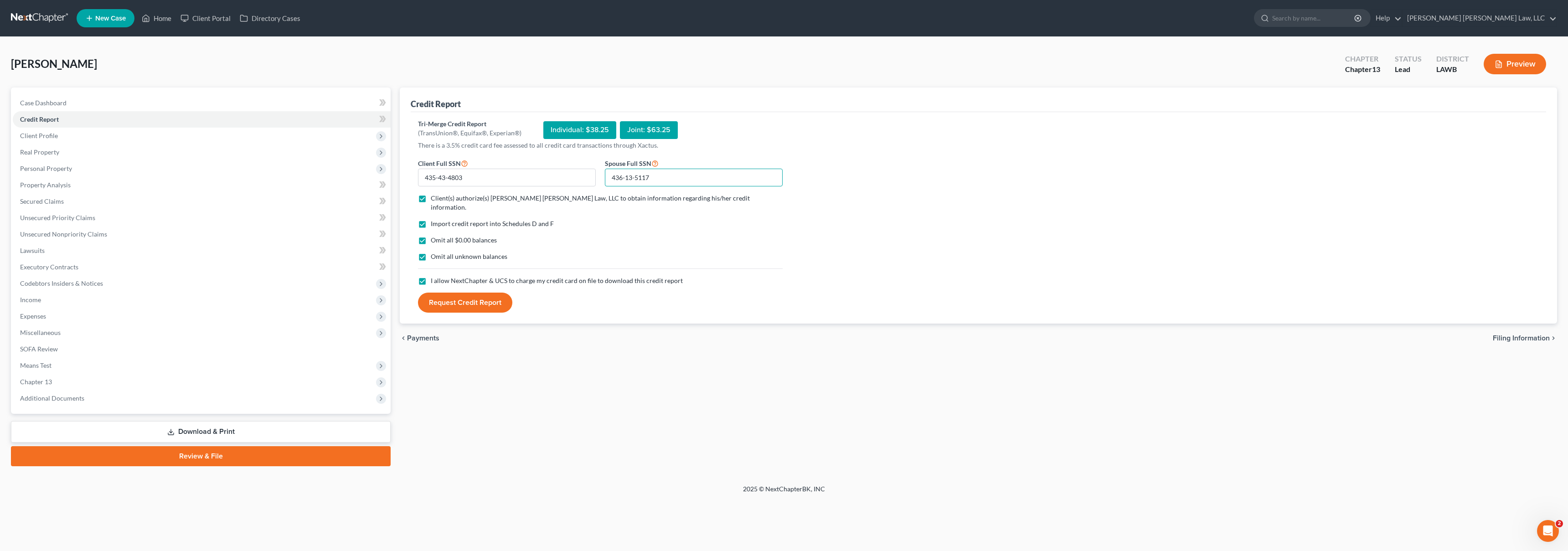
type input "436-13-5117"
click at [486, 294] on button "Request Credit Report" at bounding box center [465, 303] width 94 height 20
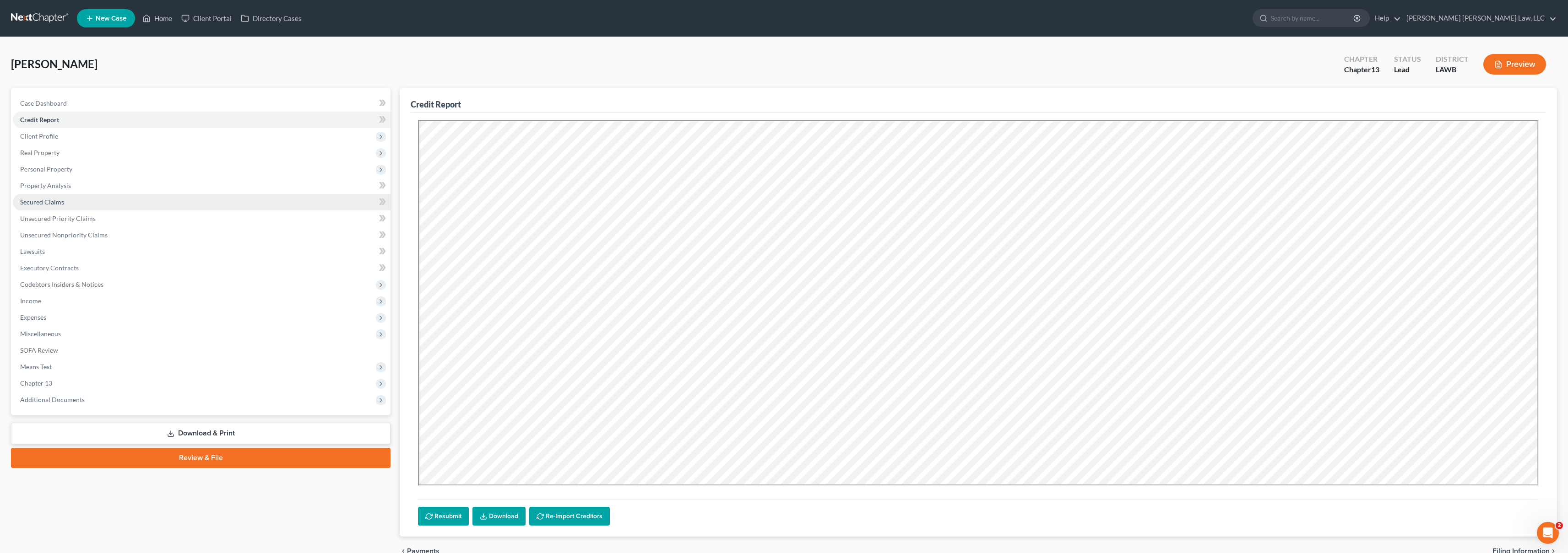
click at [48, 201] on span "Secured Claims" at bounding box center [42, 202] width 44 height 8
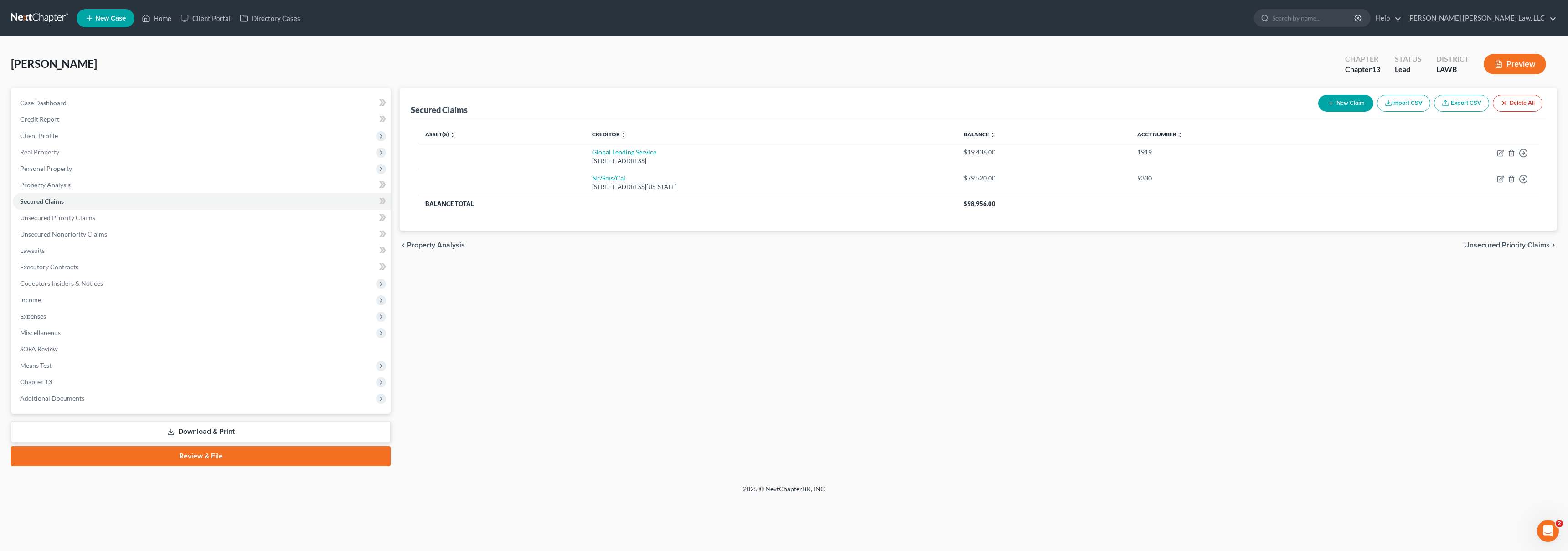
click at [995, 135] on link "Balance expand_more expand_less unfold_more" at bounding box center [979, 134] width 32 height 7
click at [121, 119] on link "Credit Report" at bounding box center [201, 119] width 378 height 16
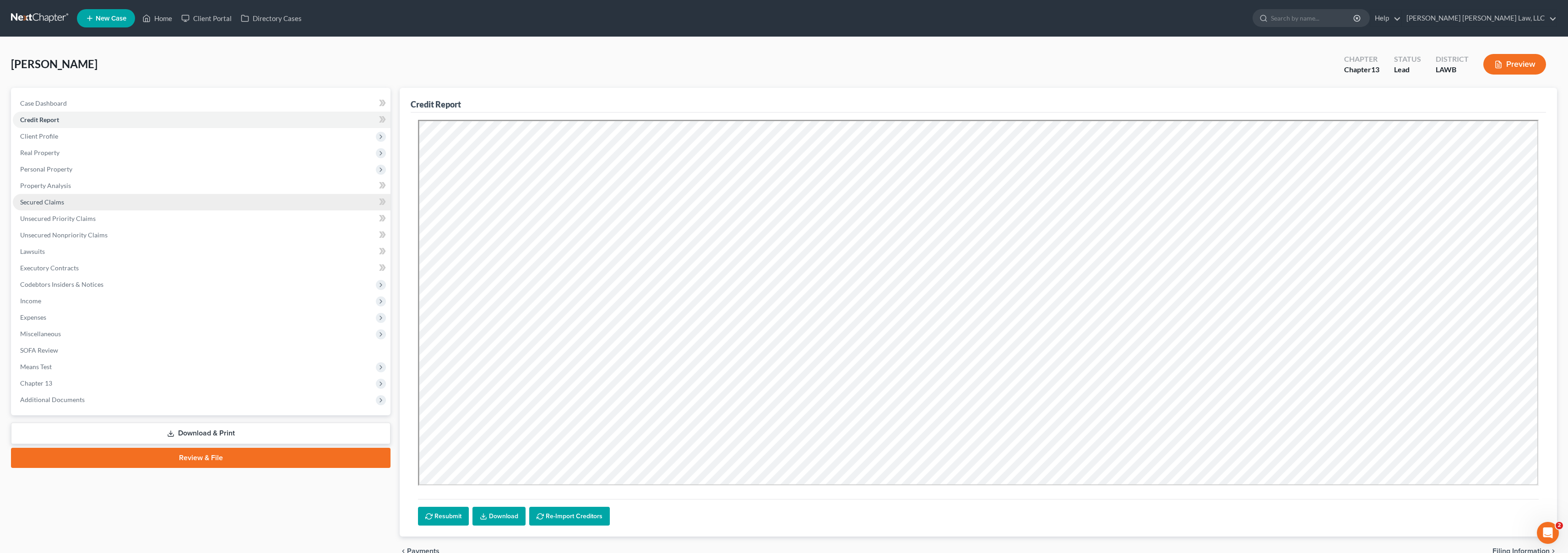
click at [80, 203] on link "Secured Claims" at bounding box center [202, 202] width 378 height 16
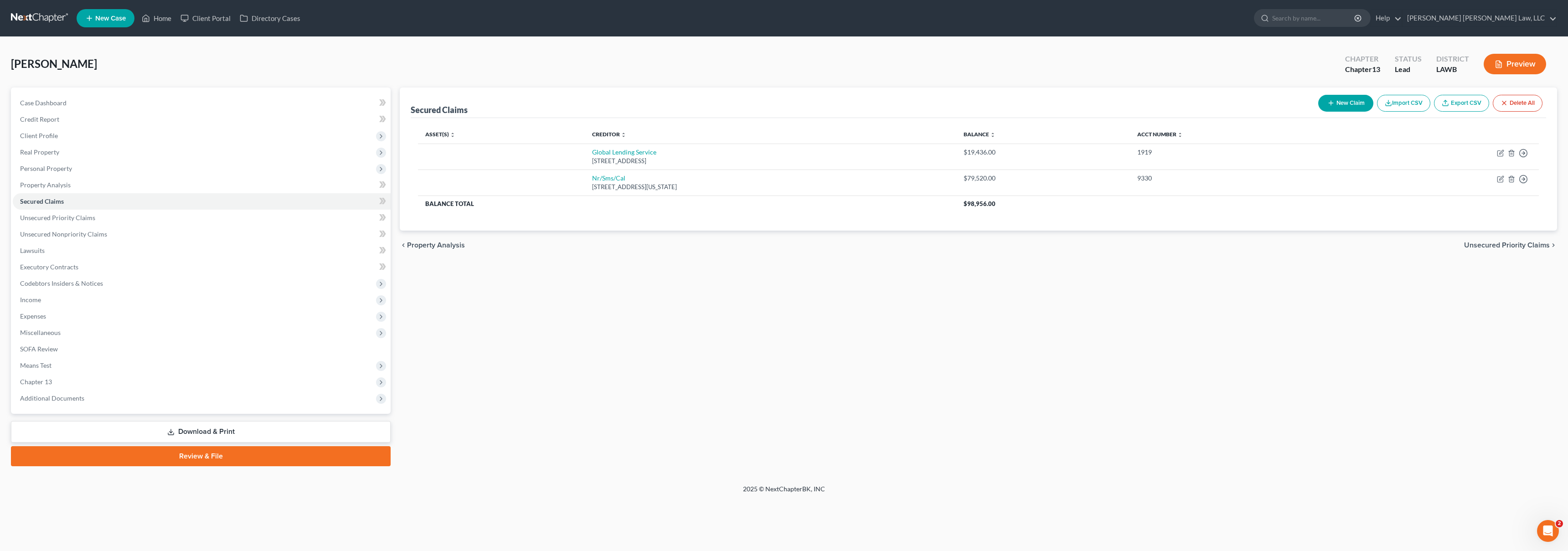
click at [1041, 138] on th "Balance expand_more expand_less unfold_more" at bounding box center [1043, 135] width 173 height 18
click at [995, 135] on link "Balance expand_more expand_less unfold_more" at bounding box center [979, 134] width 32 height 7
click at [153, 215] on link "Unsecured Priority Claims" at bounding box center [201, 217] width 378 height 16
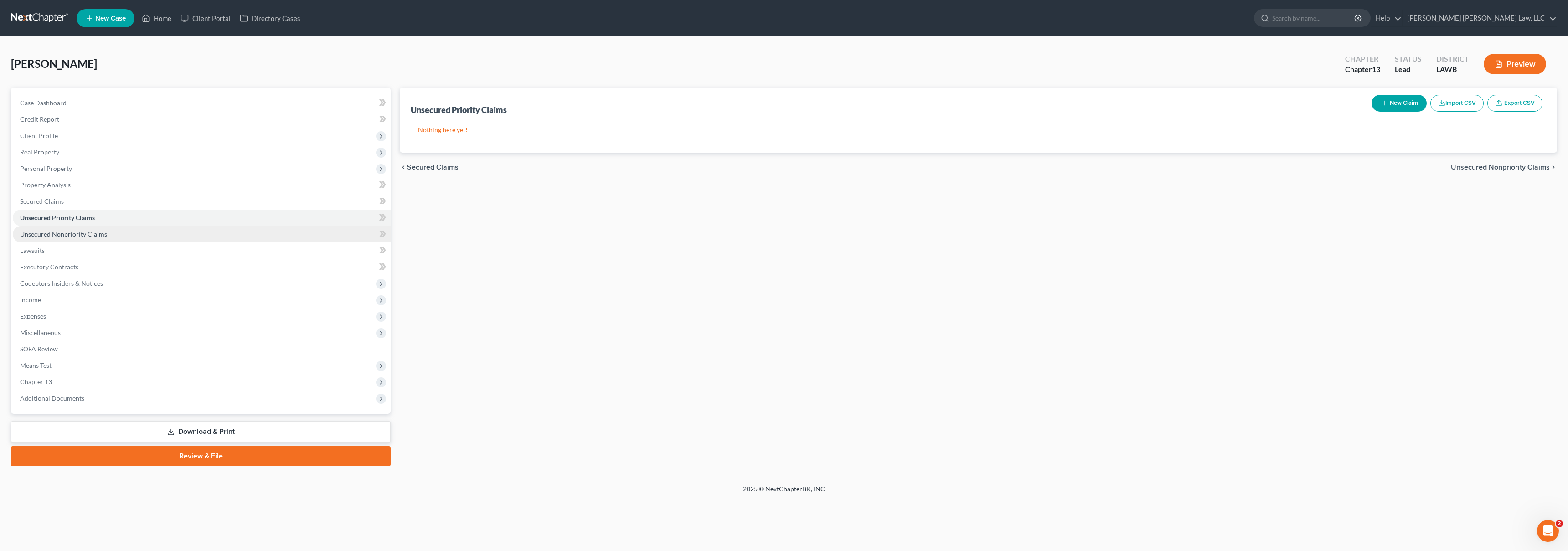
click at [163, 234] on link "Unsecured Nonpriority Claims" at bounding box center [201, 234] width 378 height 16
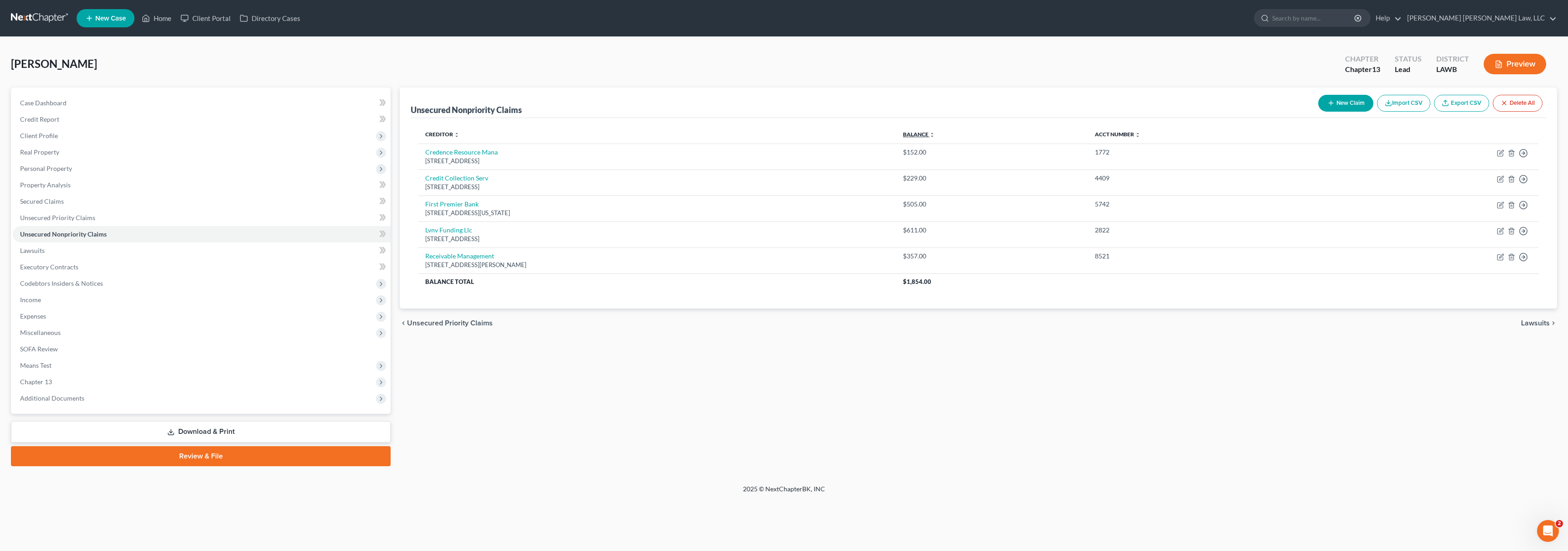
click at [935, 134] on link "Balance expand_more expand_less unfold_more" at bounding box center [919, 134] width 32 height 7
click at [125, 221] on link "Unsecured Priority Claims" at bounding box center [201, 217] width 378 height 16
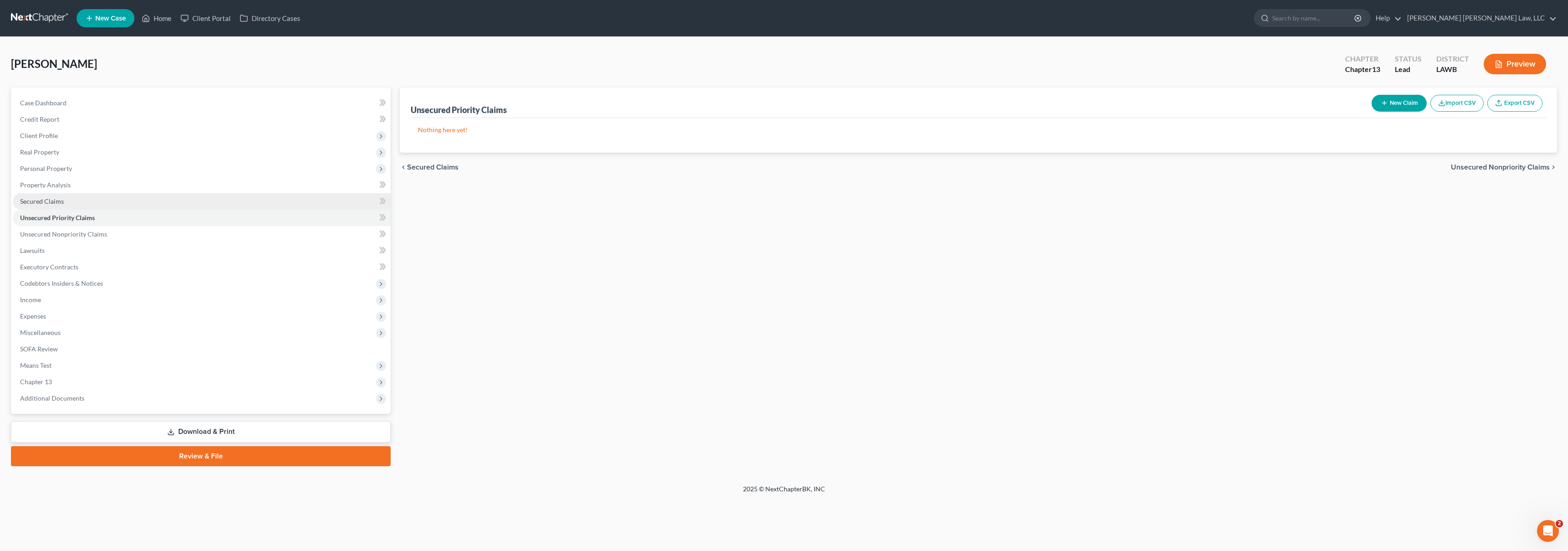
click at [142, 206] on link "Secured Claims" at bounding box center [201, 202] width 378 height 16
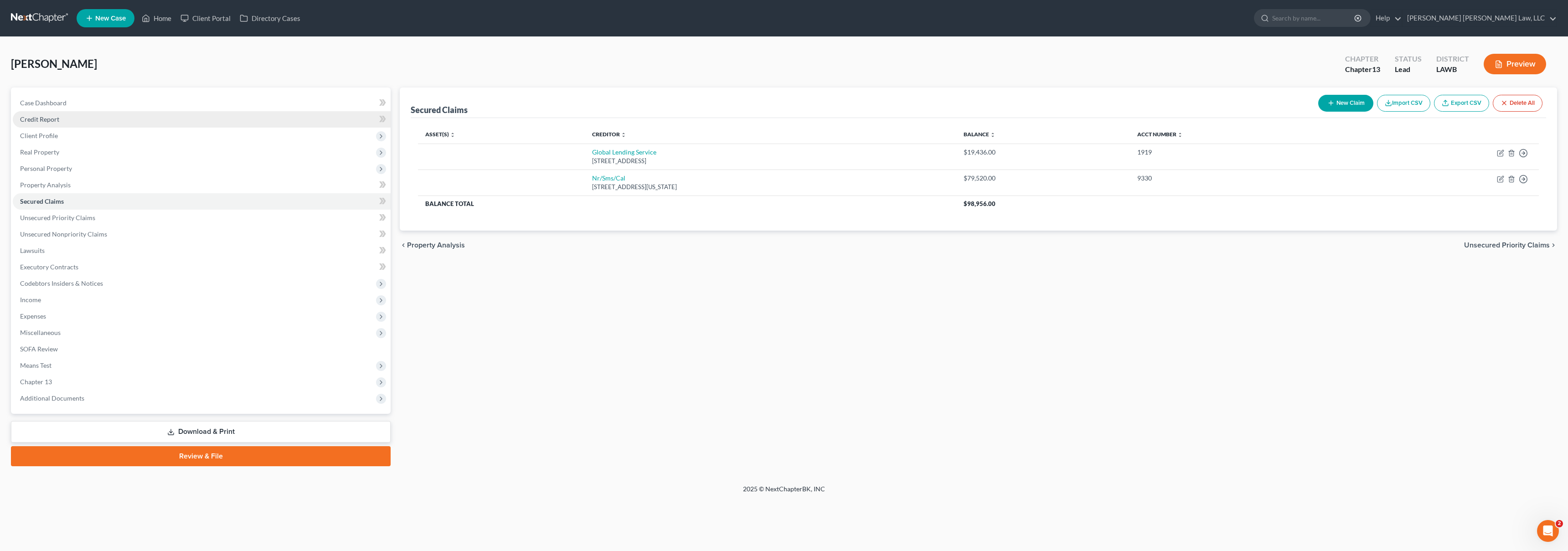
click at [87, 119] on link "Credit Report" at bounding box center [201, 119] width 378 height 16
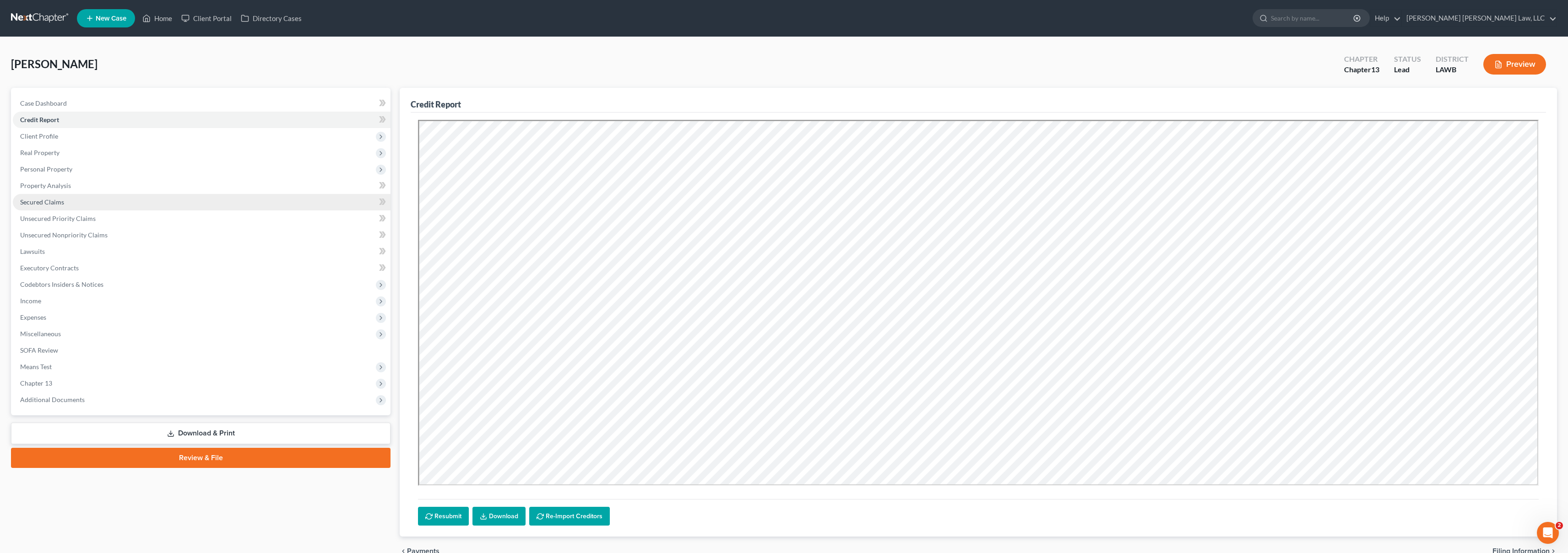
click at [56, 205] on span "Secured Claims" at bounding box center [42, 202] width 44 height 8
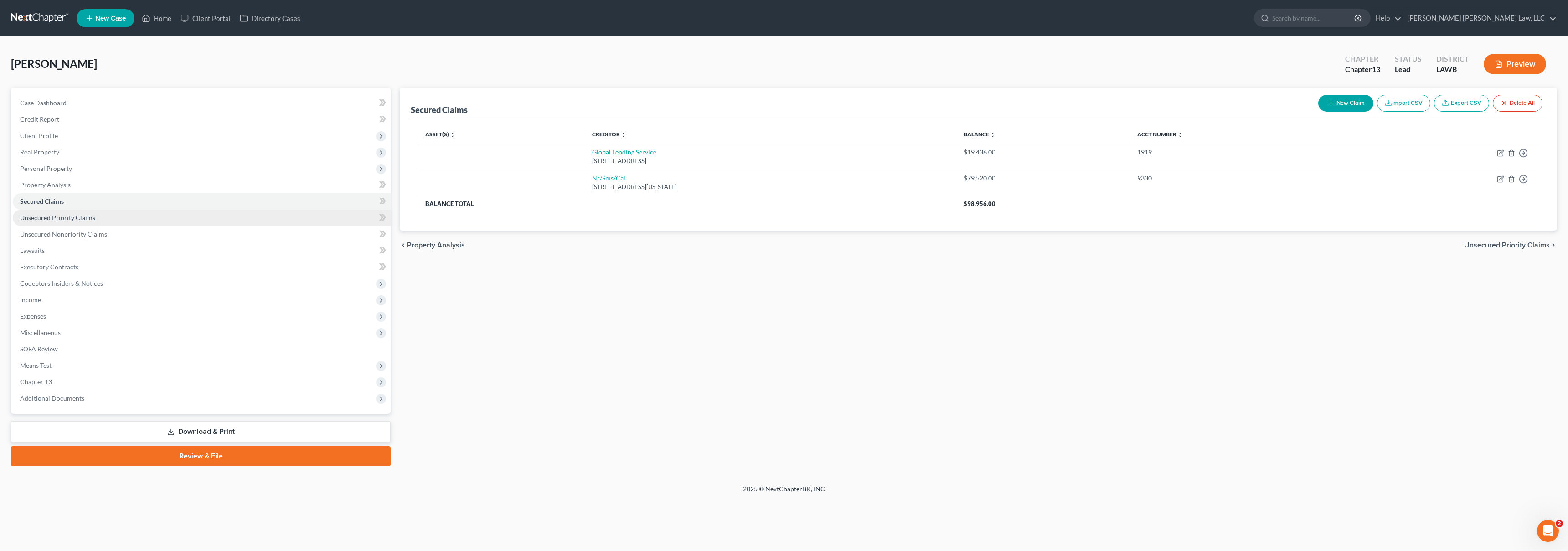
click at [122, 217] on link "Unsecured Priority Claims" at bounding box center [201, 217] width 378 height 16
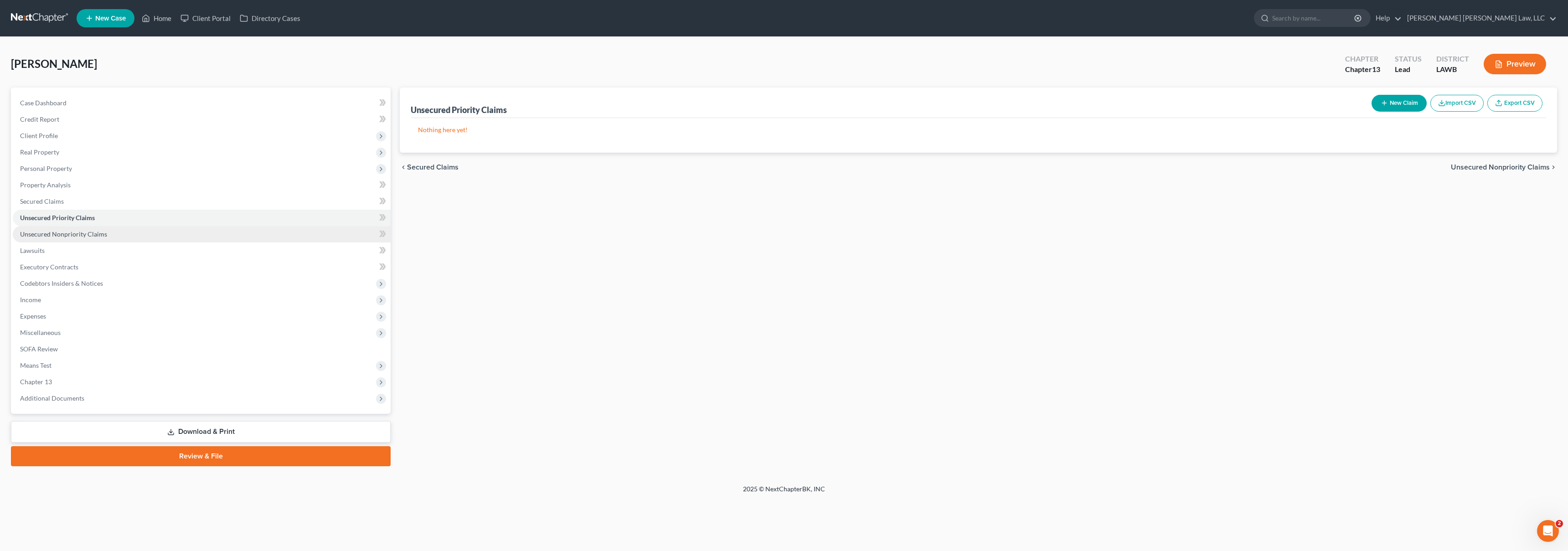
click at [100, 233] on span "Unsecured Nonpriority Claims" at bounding box center [63, 234] width 87 height 8
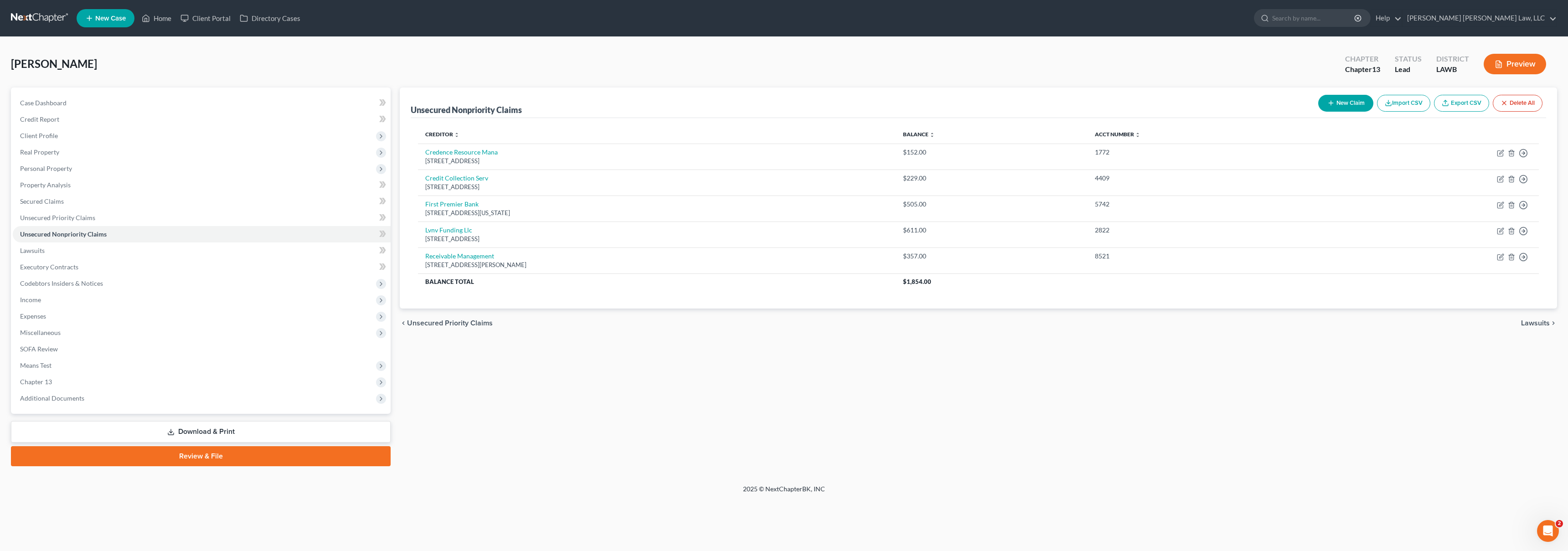
click at [33, 15] on link at bounding box center [40, 18] width 58 height 16
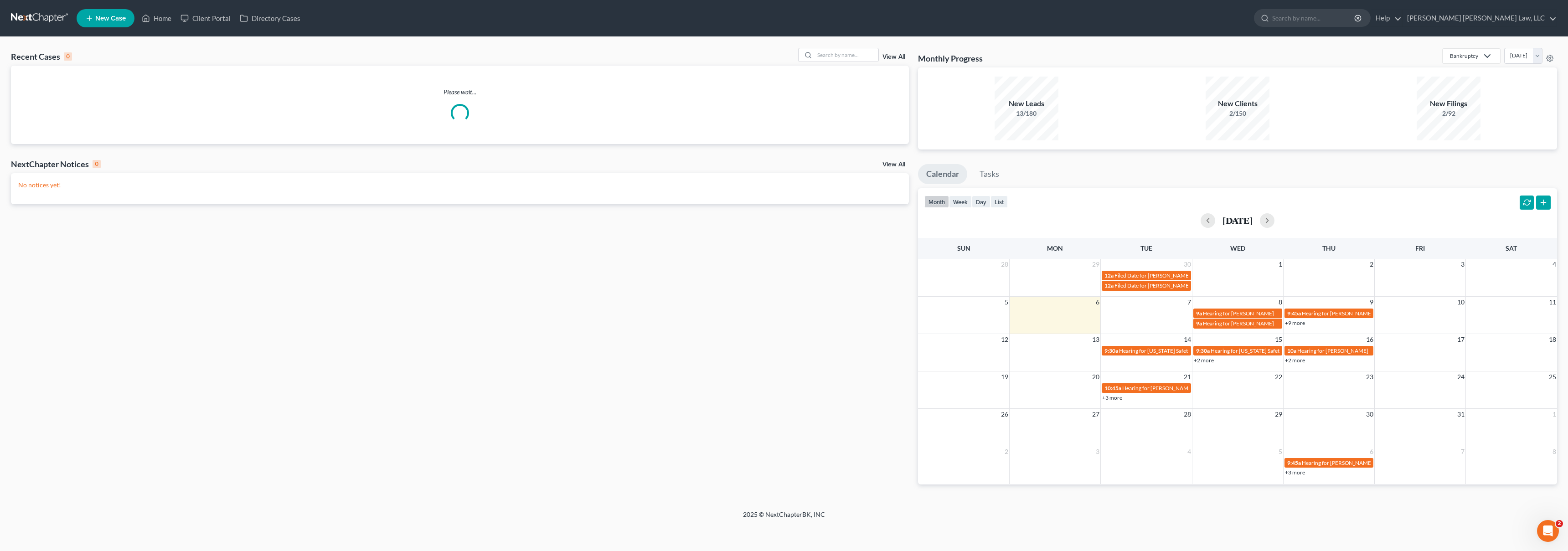
click at [110, 21] on span "New Case" at bounding box center [111, 18] width 30 height 7
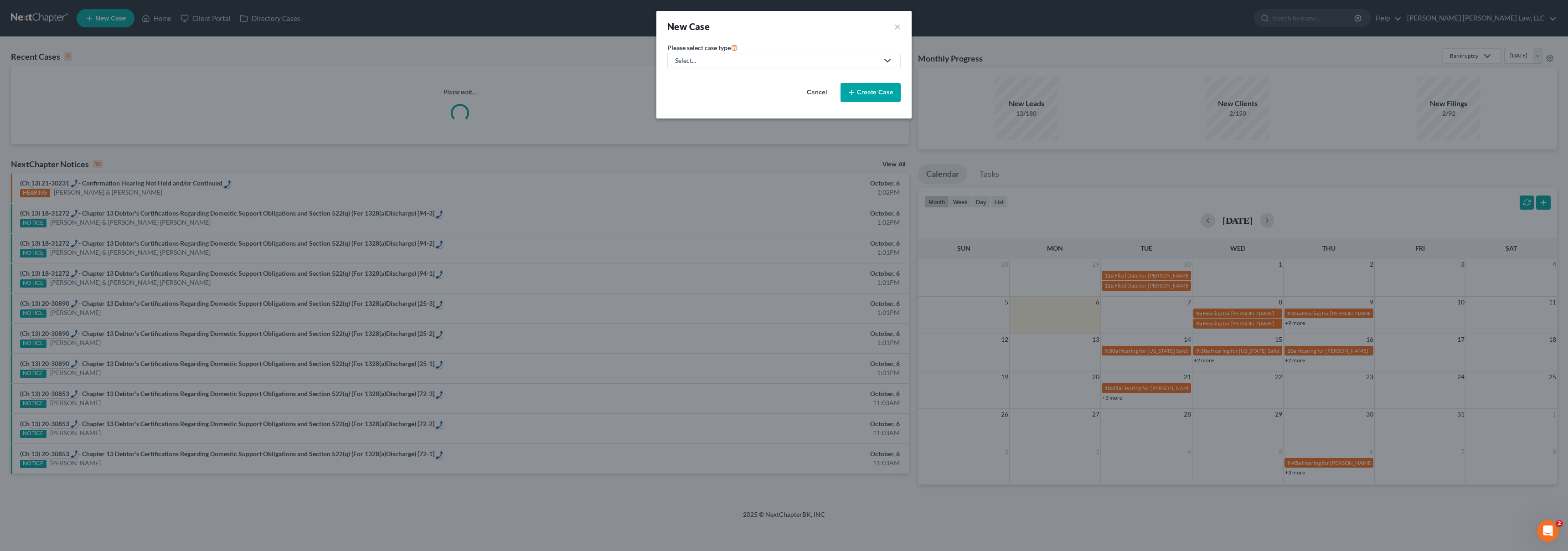
click at [729, 57] on div "Select..." at bounding box center [777, 60] width 203 height 9
click at [704, 66] on link "Select..." at bounding box center [783, 60] width 233 height 15
click at [703, 62] on div "Select..." at bounding box center [777, 60] width 203 height 9
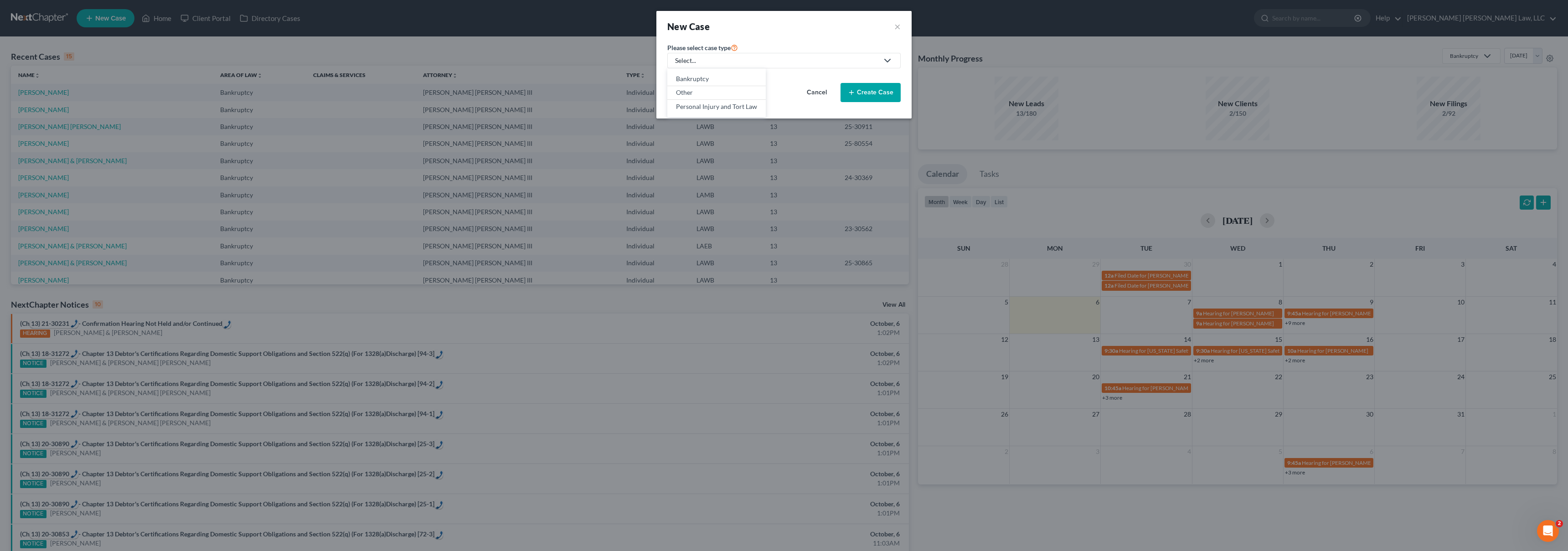
click at [867, 63] on div "Select..." at bounding box center [777, 60] width 203 height 9
click at [805, 63] on div "Select..." at bounding box center [777, 60] width 203 height 9
click at [717, 77] on div "Bankruptcy" at bounding box center [716, 79] width 81 height 9
select select "36"
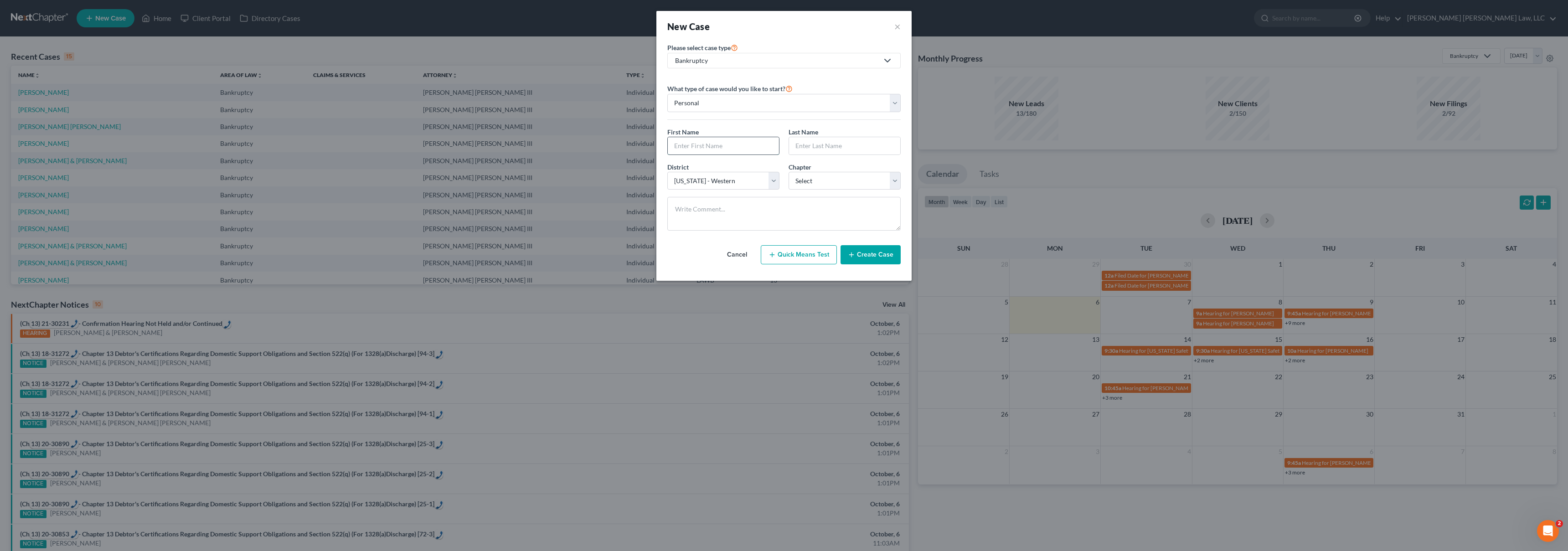
click at [693, 152] on input "text" at bounding box center [723, 146] width 111 height 17
type input "Samuel"
type input "Mayse"
select select "3"
click at [882, 255] on button "Create Case" at bounding box center [870, 254] width 60 height 19
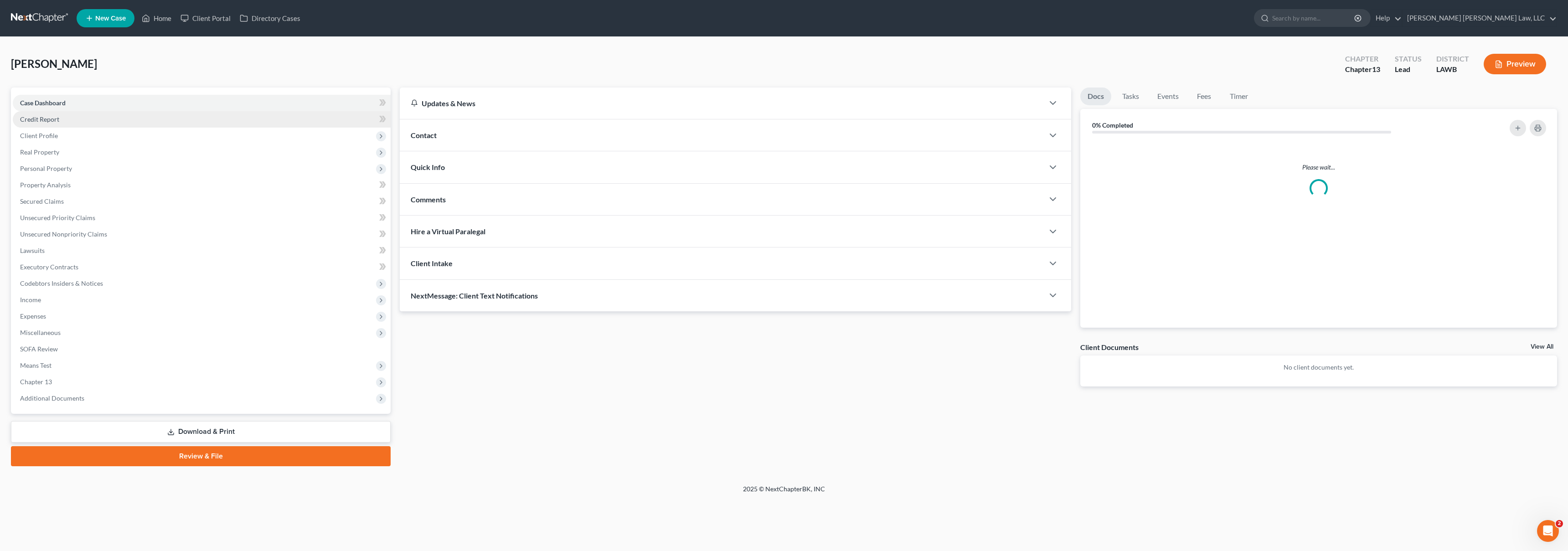
click at [110, 122] on link "Credit Report" at bounding box center [201, 119] width 378 height 16
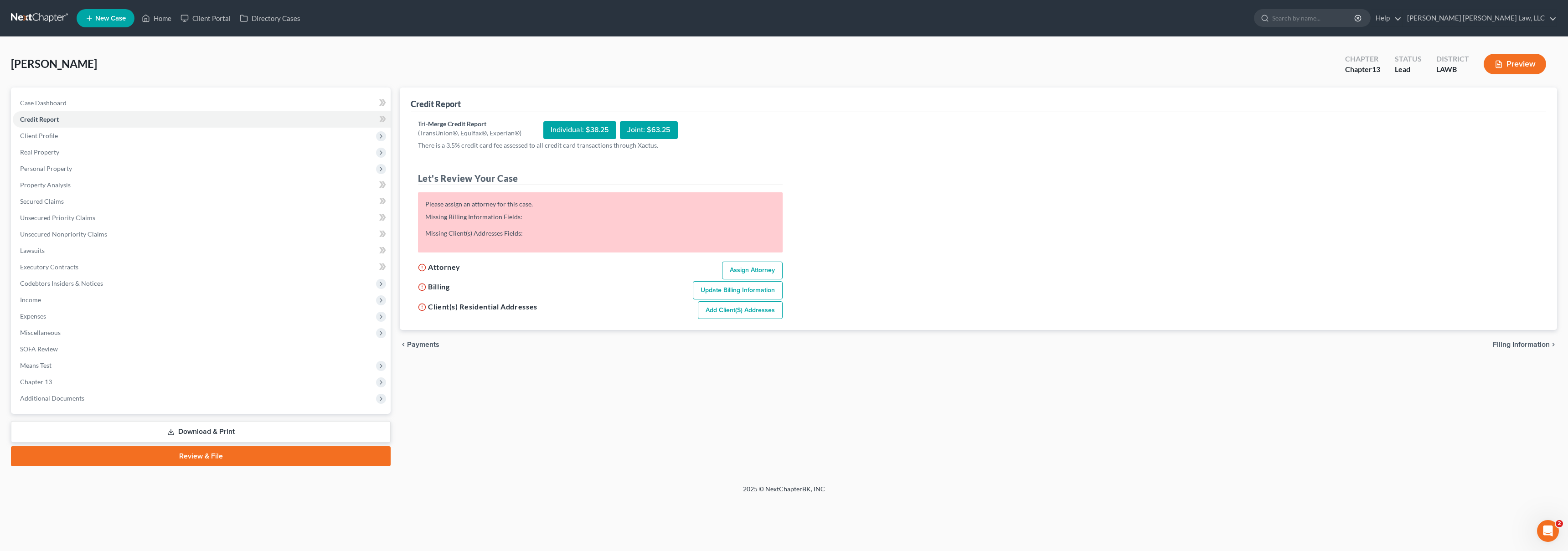
click at [731, 265] on link "Assign Attorney" at bounding box center [752, 271] width 61 height 18
click at [738, 261] on link "Assign Attorney" at bounding box center [752, 264] width 61 height 18
select select "1"
select select "0"
select select "3"
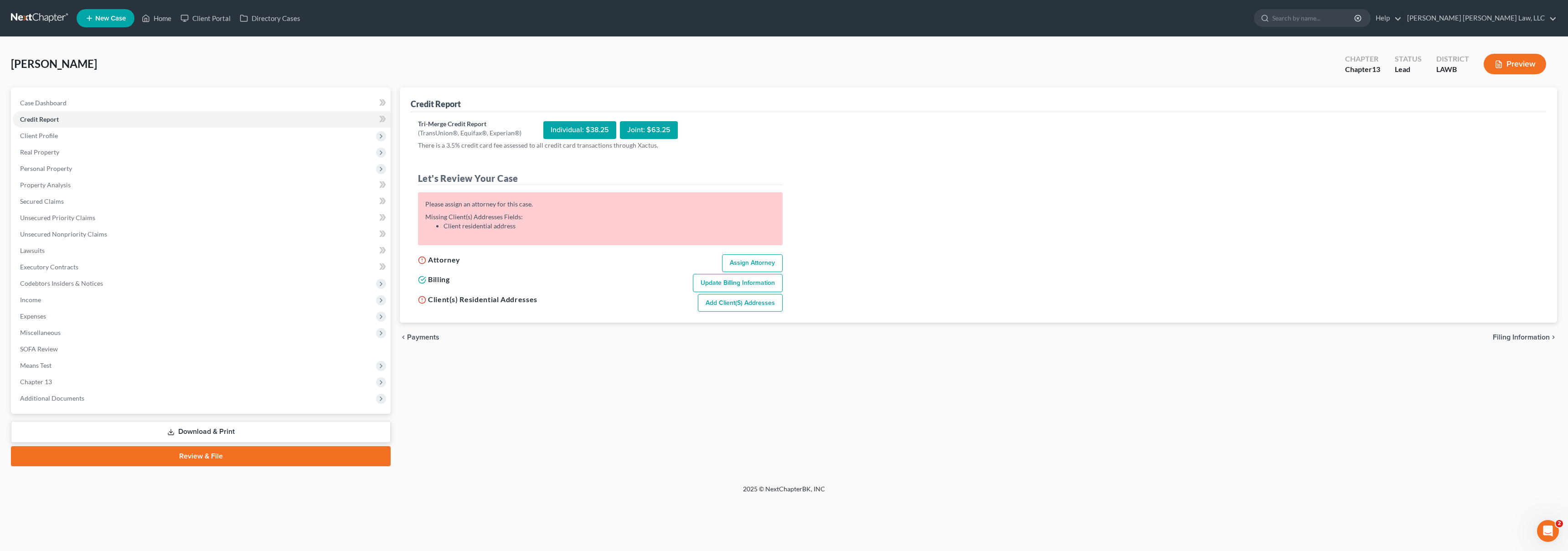
select select "36"
select select "19"
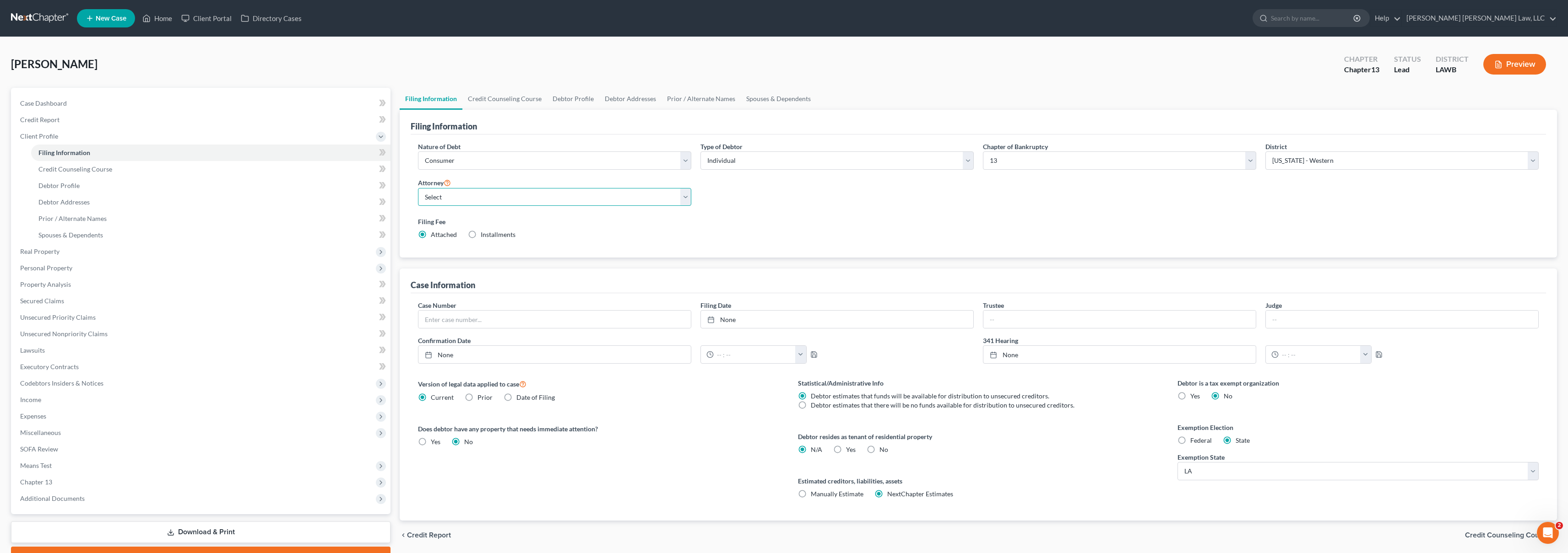
click at [500, 196] on select "Select [PERSON_NAME] [PERSON_NAME] III - LAWB [PERSON_NAME] [PERSON_NAME] III -…" at bounding box center [554, 197] width 273 height 18
select select "0"
click at [123, 120] on link "Credit Report" at bounding box center [202, 120] width 378 height 16
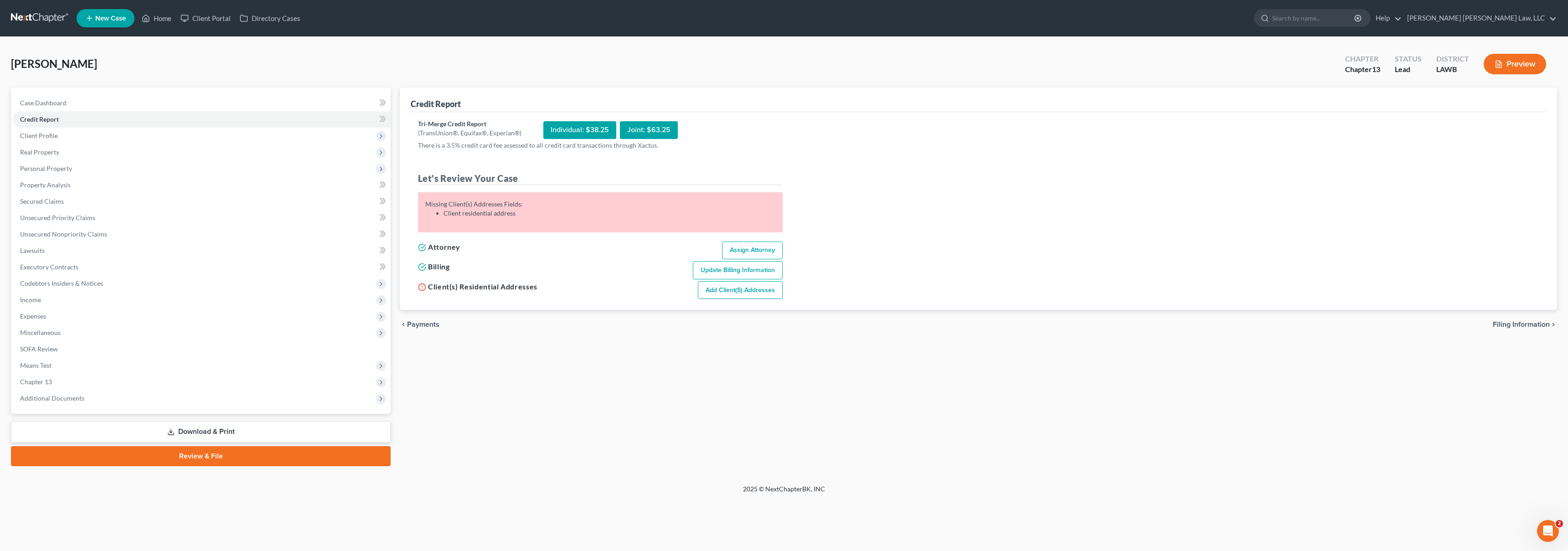
click at [725, 292] on link "Add Client(s) Addresses" at bounding box center [740, 290] width 85 height 18
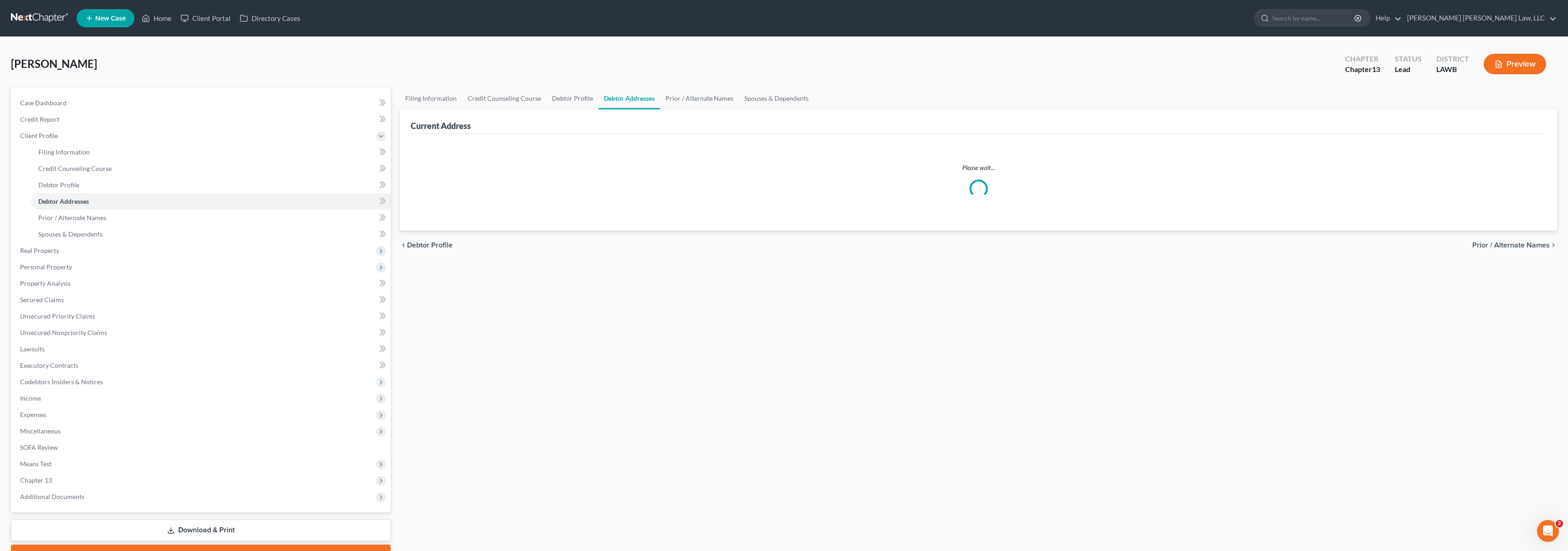
select select "0"
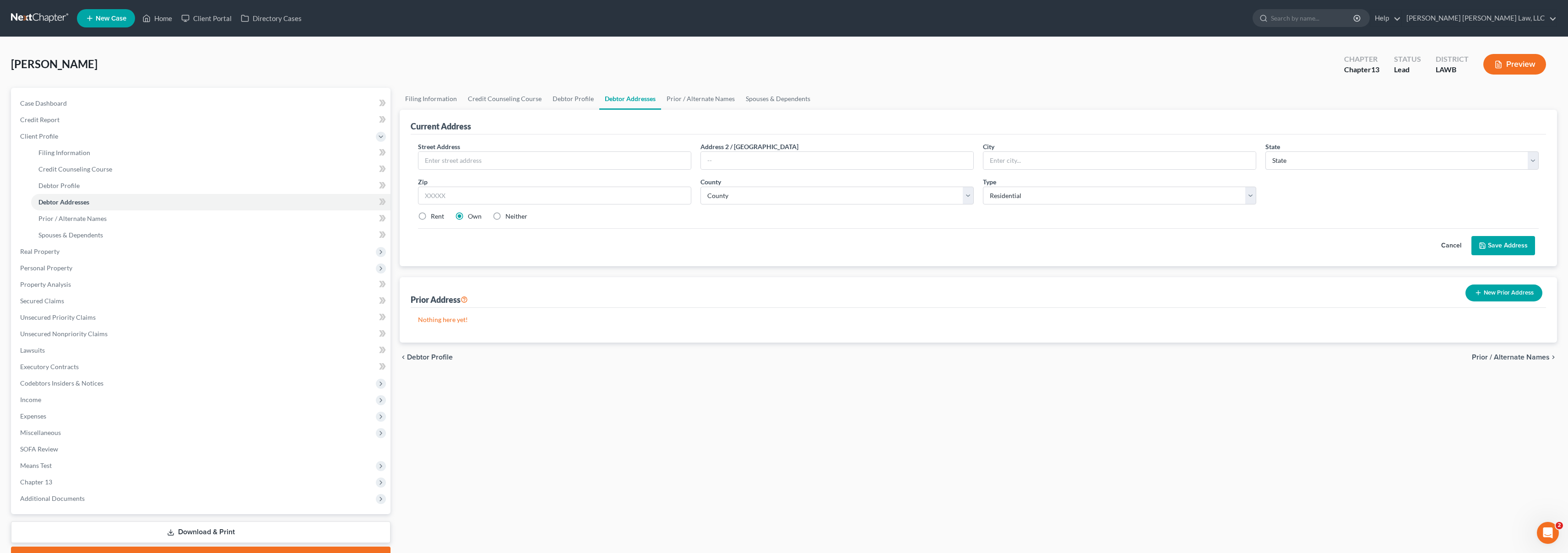
click at [542, 174] on div "Street Address * Address 2 / PO Box City * State * State AL AK AR AZ CA CO CT D…" at bounding box center [978, 185] width 1130 height 87
click at [548, 163] on input "text" at bounding box center [554, 161] width 273 height 17
type input "2042 Highway 65"
type input "Ferriday"
click at [1300, 166] on select "State [US_STATE] AK AR AZ CA CO CT DE DC [GEOGRAPHIC_DATA] [GEOGRAPHIC_DATA] GU…" at bounding box center [1402, 161] width 273 height 18
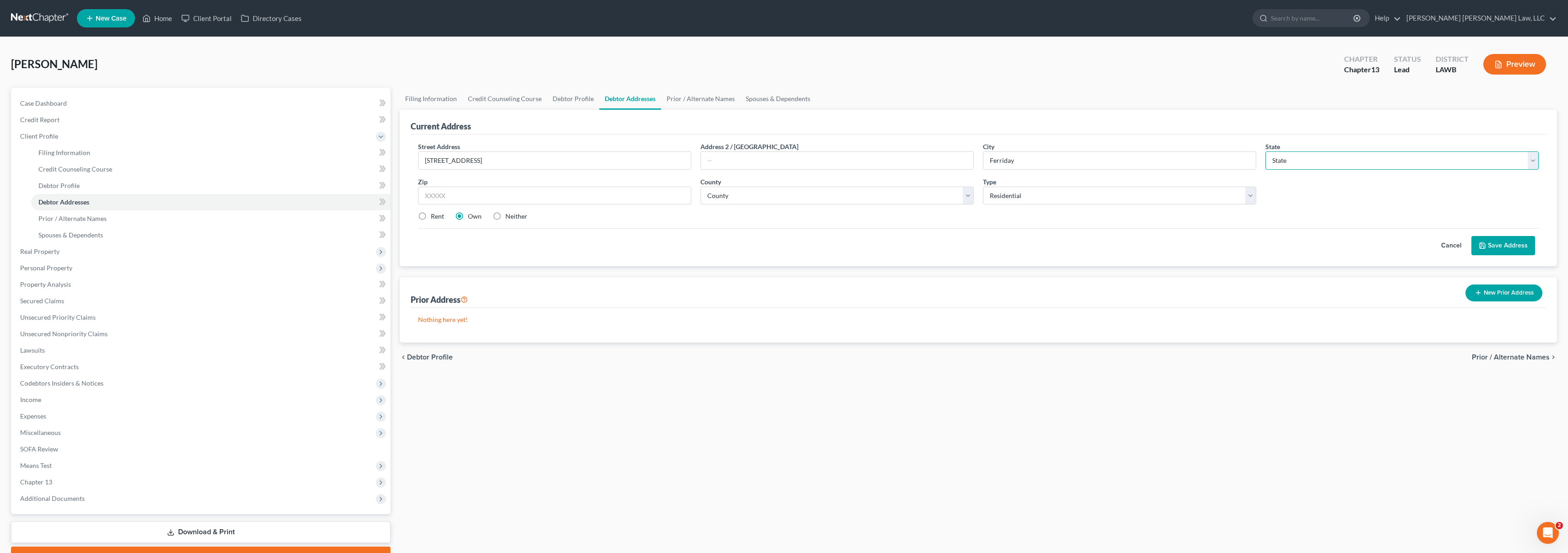
select select "19"
click at [477, 191] on input "text" at bounding box center [554, 196] width 273 height 18
type input "71334"
select select "14"
click at [431, 216] on label "Rent" at bounding box center [438, 216] width 13 height 9
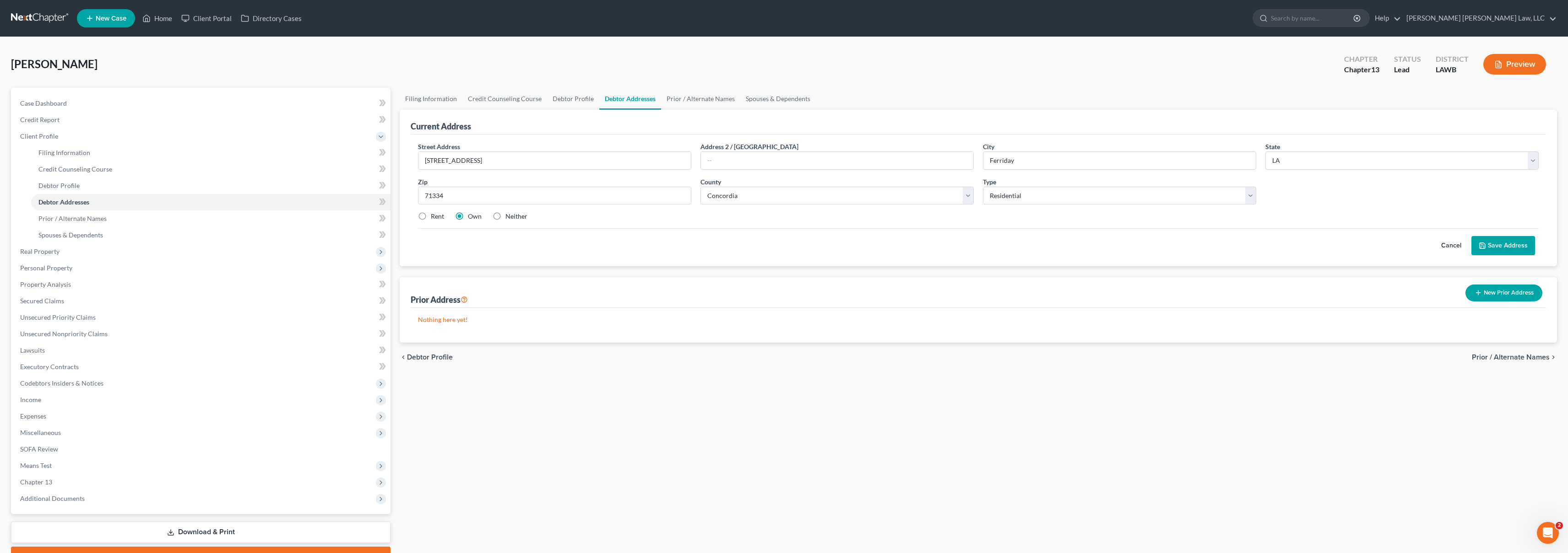
click at [435, 216] on input "Rent" at bounding box center [438, 215] width 6 height 6
radio input "true"
click at [1495, 244] on button "Save Address" at bounding box center [1503, 245] width 64 height 19
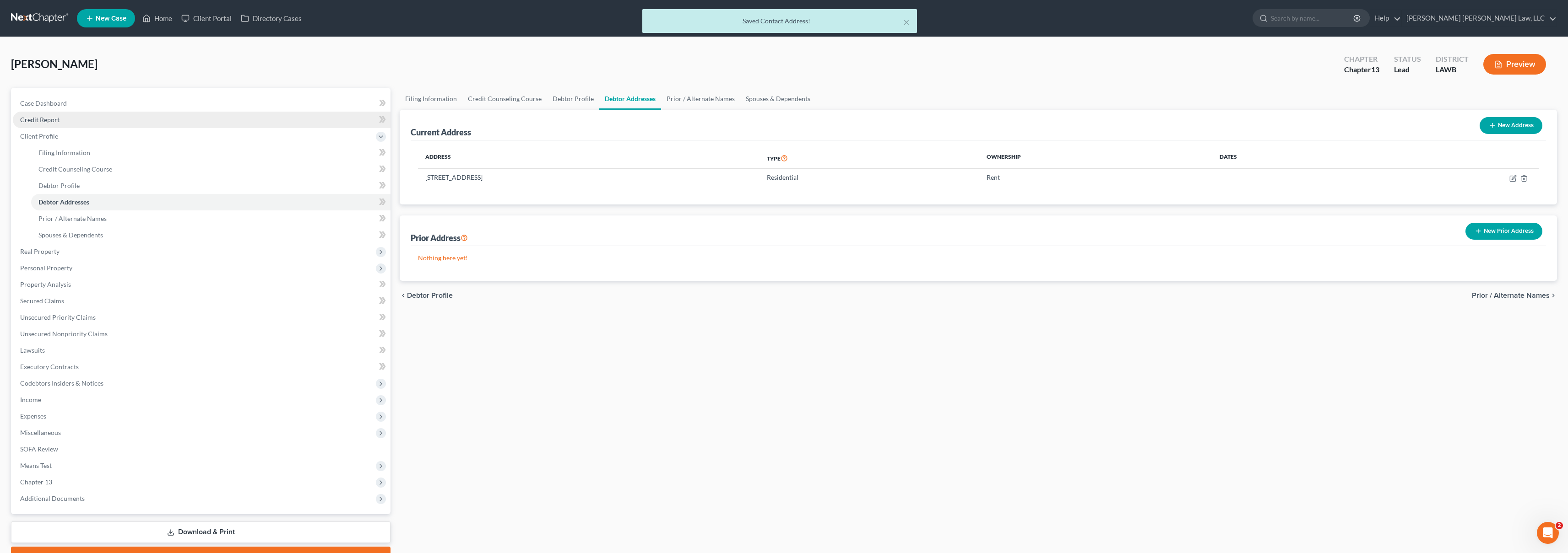
click at [70, 120] on link "Credit Report" at bounding box center [202, 120] width 378 height 16
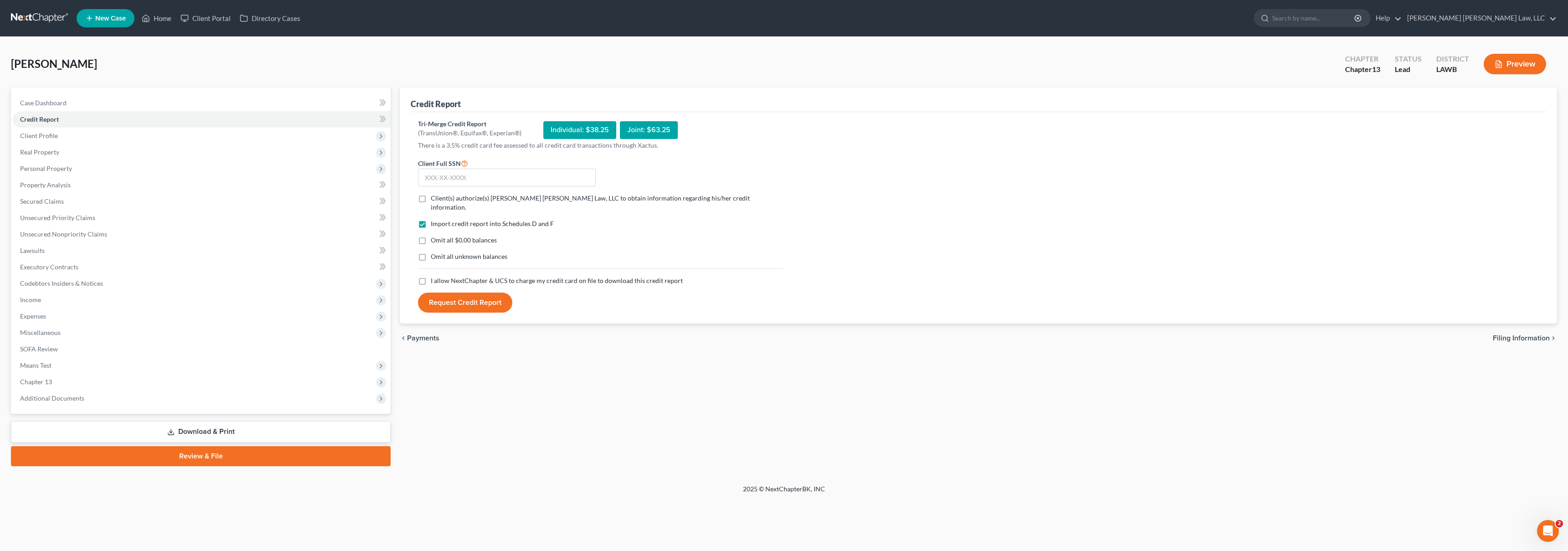
click at [431, 276] on label "I allow NextChapter & UCS to charge my credit card on file to download this cre…" at bounding box center [557, 281] width 252 height 9
click at [435, 276] on input "I allow NextChapter & UCS to charge my credit card on file to download this cre…" at bounding box center [438, 279] width 6 height 6
checkbox input "true"
click at [431, 252] on label "Omit all unknown balances" at bounding box center [469, 256] width 77 height 9
click at [435, 252] on input "Omit all unknown balances" at bounding box center [438, 255] width 6 height 6
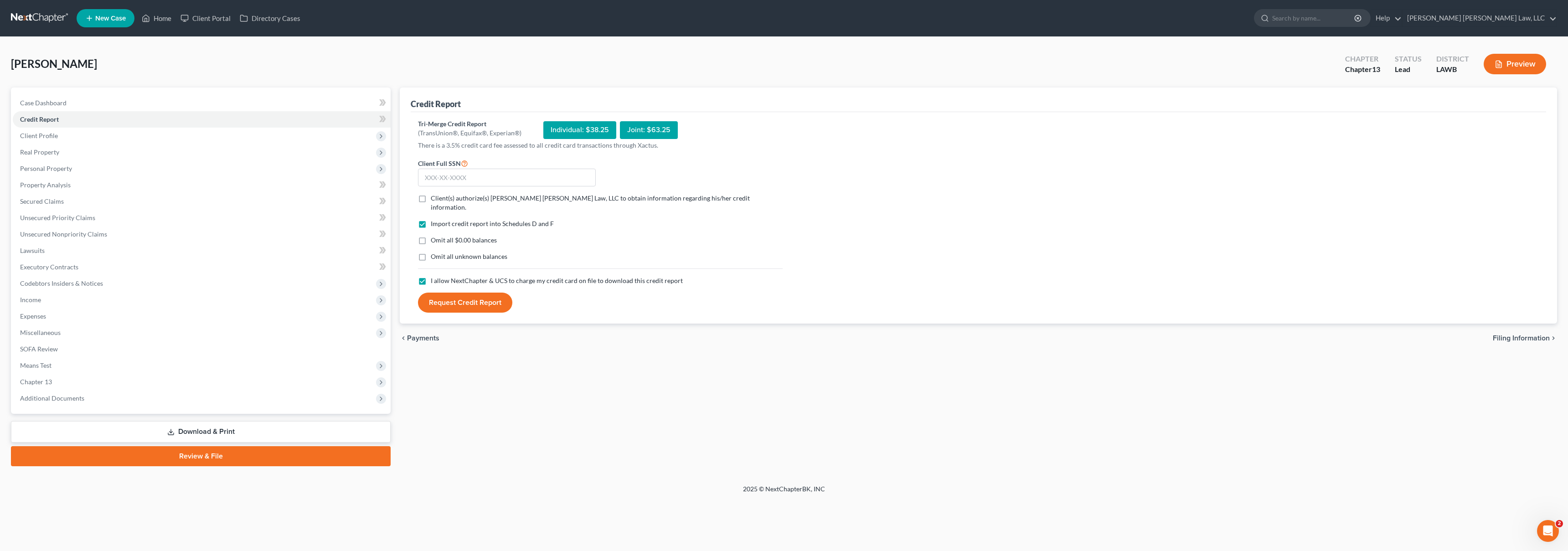
checkbox input "true"
click at [431, 236] on label "Omit all $0.00 balances" at bounding box center [464, 240] width 66 height 9
click at [435, 236] on input "Omit all $0.00 balances" at bounding box center [438, 239] width 6 height 6
checkbox input "true"
click at [431, 195] on label "Client(s) authorize(s) [PERSON_NAME] [PERSON_NAME] Law, LLC to obtain informati…" at bounding box center [607, 203] width 352 height 18
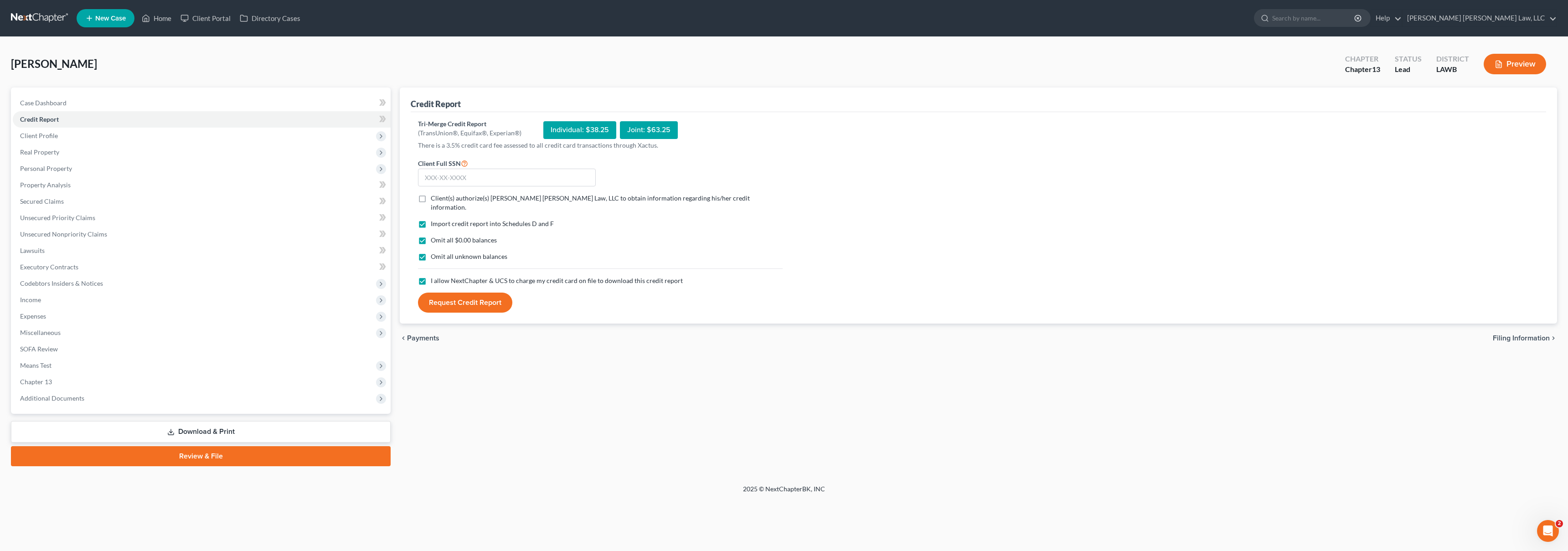
click at [435, 195] on input "Client(s) authorize(s) [PERSON_NAME] [PERSON_NAME] Law, LLC to obtain informati…" at bounding box center [438, 197] width 6 height 6
checkbox input "true"
click at [444, 178] on input "text" at bounding box center [507, 178] width 178 height 18
type input "437-35-8012"
click at [482, 295] on button "Request Credit Report" at bounding box center [465, 303] width 94 height 20
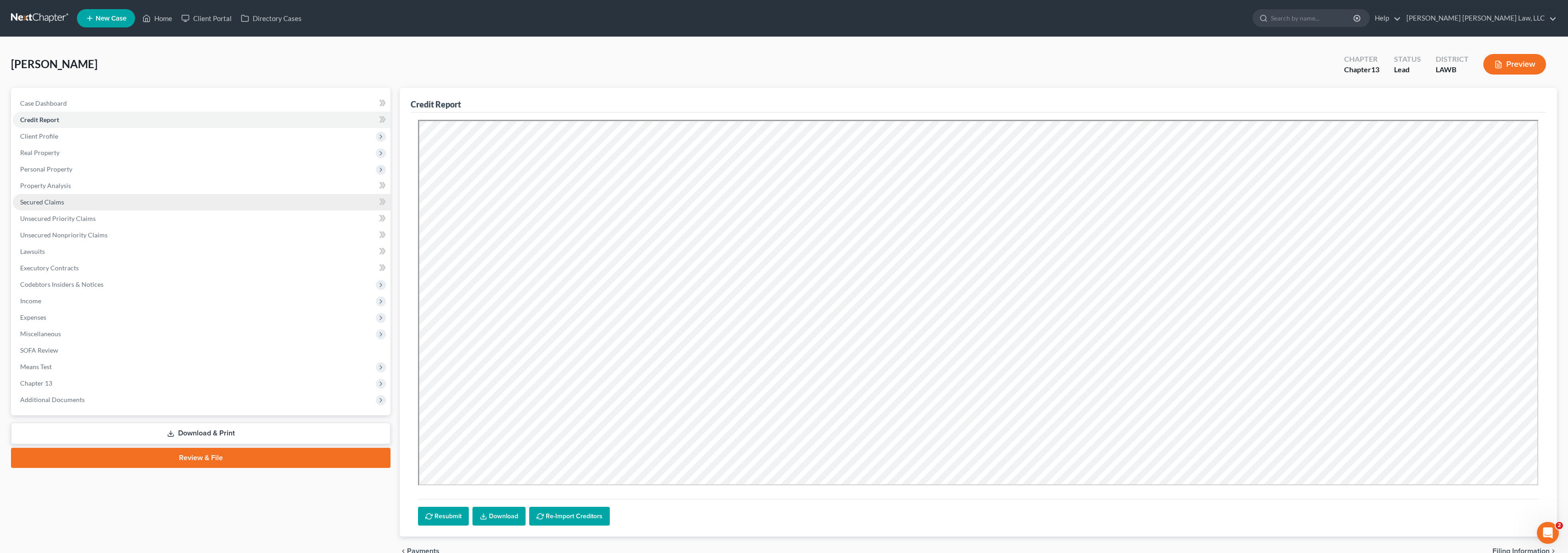
click at [119, 199] on link "Secured Claims" at bounding box center [202, 202] width 378 height 16
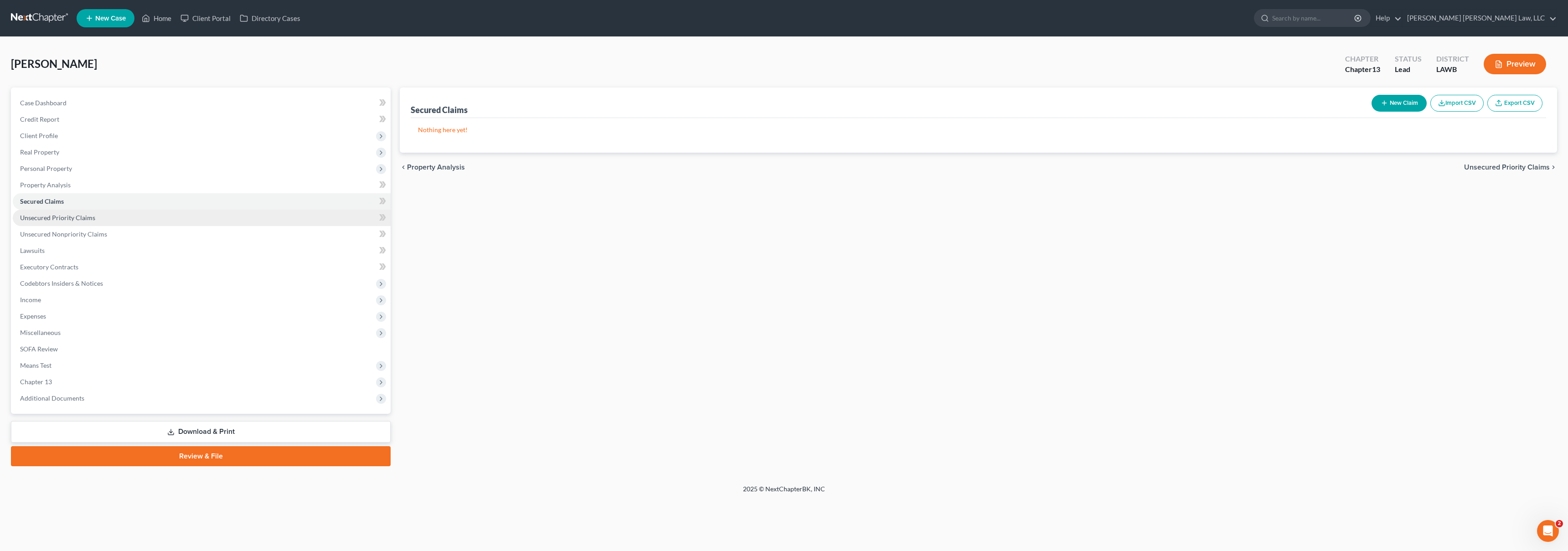
click at [162, 217] on link "Unsecured Priority Claims" at bounding box center [201, 217] width 378 height 16
click at [164, 233] on link "Unsecured Nonpriority Claims" at bounding box center [201, 234] width 378 height 16
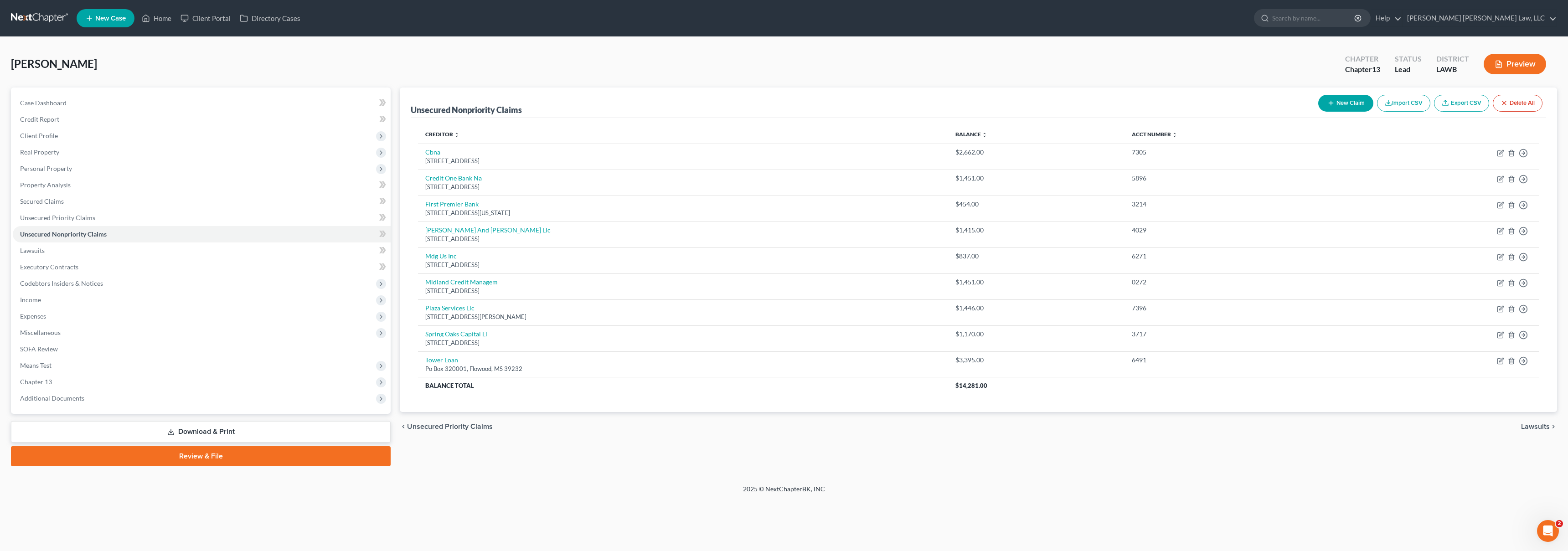
click at [967, 133] on link "Balance expand_more expand_less unfold_more" at bounding box center [971, 134] width 32 height 7
click at [548, 476] on div "Mayse, Samuel Upgraded Chapter Chapter 13 Status Lead District LAWB Preview Pet…" at bounding box center [784, 261] width 1568 height 447
